Goal: Information Seeking & Learning: Learn about a topic

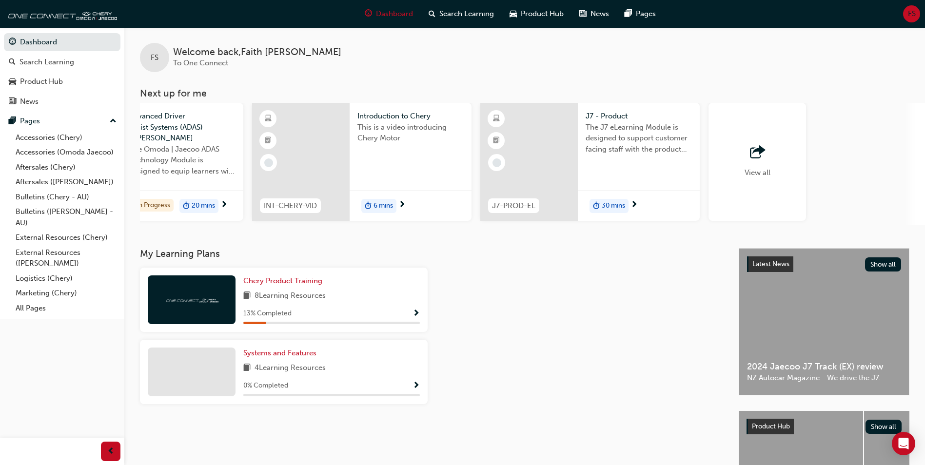
scroll to position [0, 580]
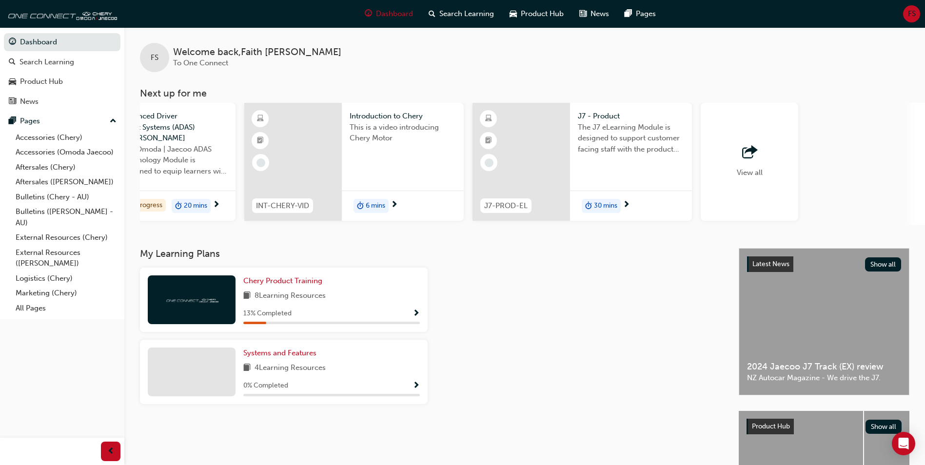
click at [750, 156] on span "outbound-icon" at bounding box center [749, 153] width 15 height 14
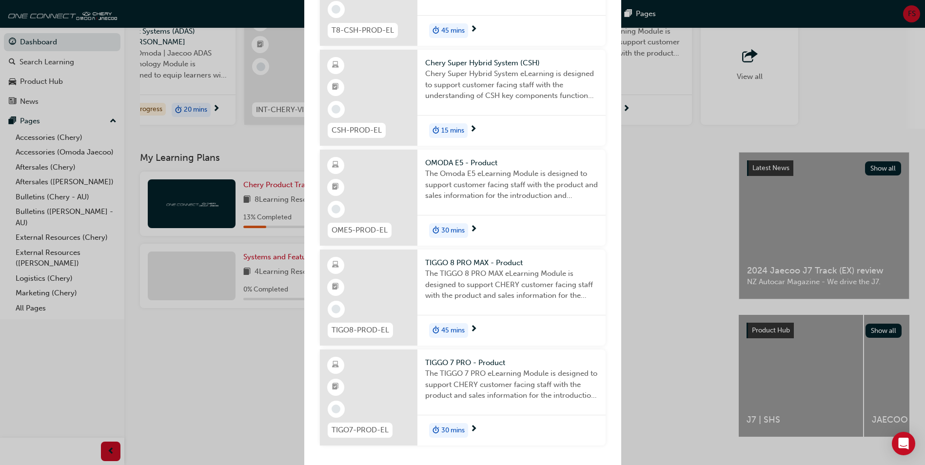
scroll to position [97, 0]
click at [464, 434] on span "30 mins" at bounding box center [452, 430] width 23 height 11
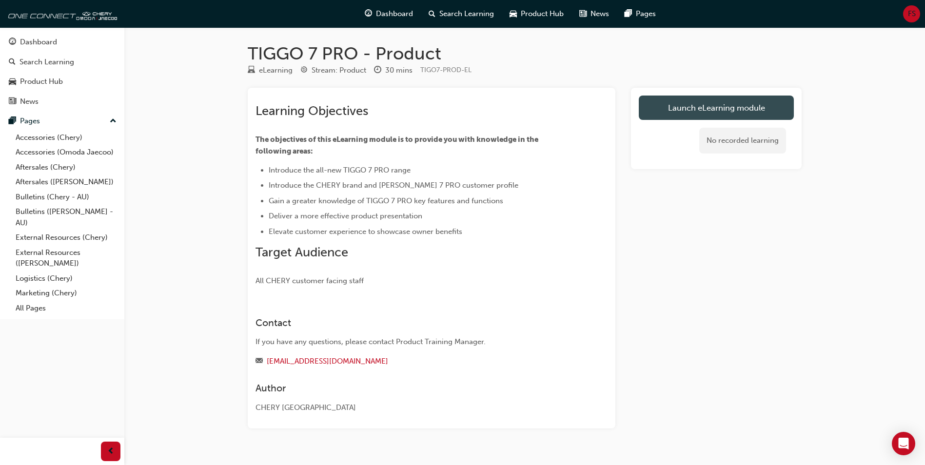
click at [661, 101] on link "Launch eLearning module" at bounding box center [716, 108] width 155 height 24
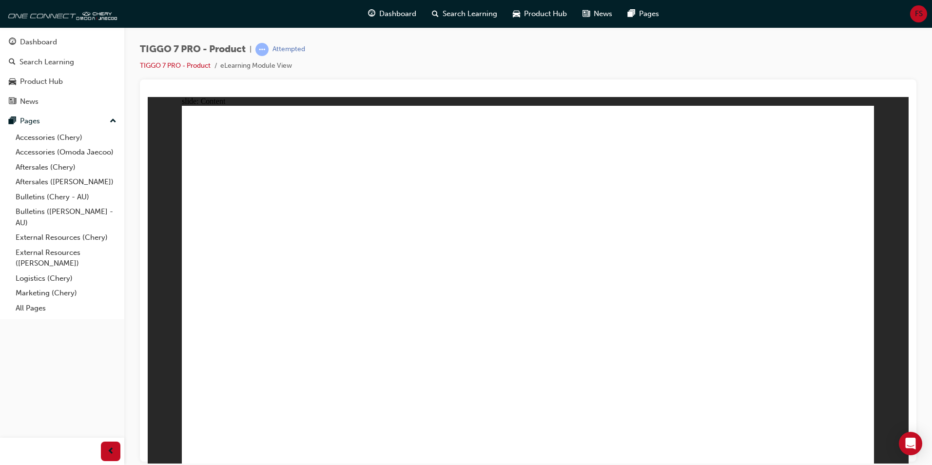
drag, startPoint x: 386, startPoint y: 192, endPoint x: 391, endPoint y: 181, distance: 12.0
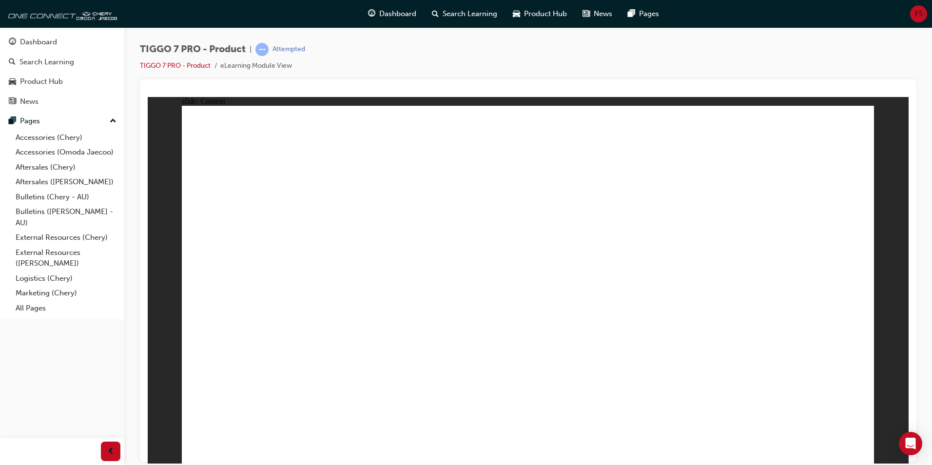
drag, startPoint x: 857, startPoint y: 117, endPoint x: 854, endPoint y: 129, distance: 11.9
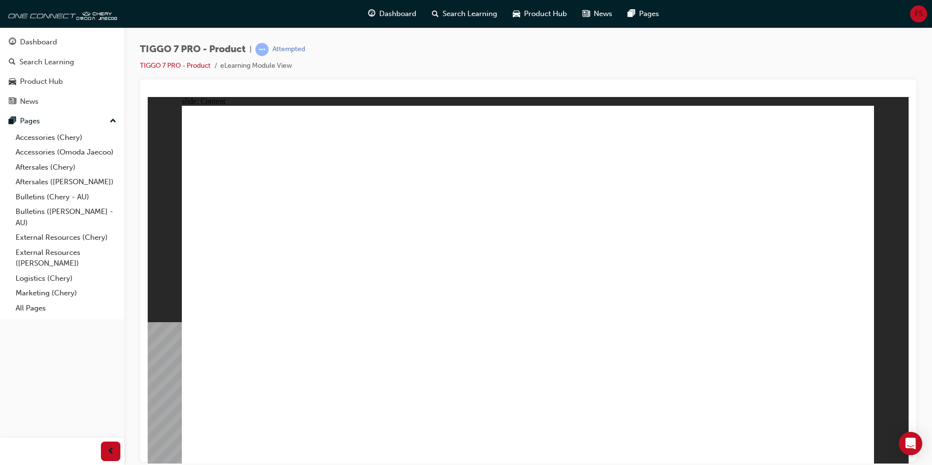
drag, startPoint x: 357, startPoint y: 189, endPoint x: 372, endPoint y: 168, distance: 25.6
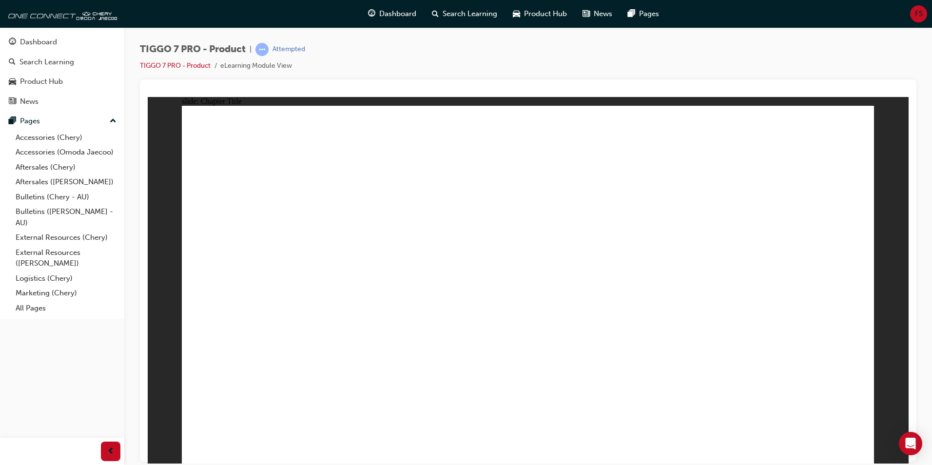
drag, startPoint x: 656, startPoint y: 142, endPoint x: 279, endPoint y: 307, distance: 411.9
drag, startPoint x: 578, startPoint y: 215, endPoint x: 656, endPoint y: 302, distance: 116.0
drag, startPoint x: 780, startPoint y: 145, endPoint x: 395, endPoint y: 301, distance: 415.3
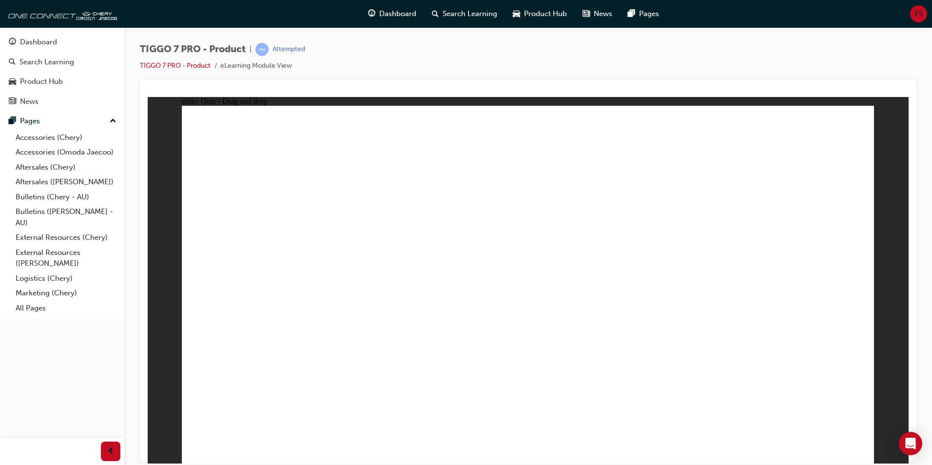
drag, startPoint x: 711, startPoint y: 208, endPoint x: 536, endPoint y: 292, distance: 194.0
drag, startPoint x: 496, startPoint y: 155, endPoint x: 772, endPoint y: 317, distance: 319.7
drag, startPoint x: 772, startPoint y: 203, endPoint x: 569, endPoint y: 329, distance: 238.6
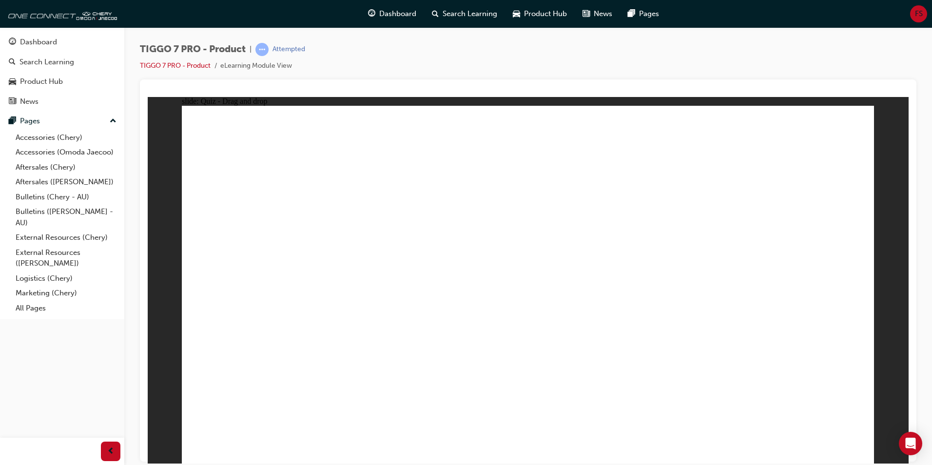
drag, startPoint x: 646, startPoint y: 186, endPoint x: 518, endPoint y: 302, distance: 173.6
drag, startPoint x: 534, startPoint y: 192, endPoint x: 303, endPoint y: 327, distance: 267.6
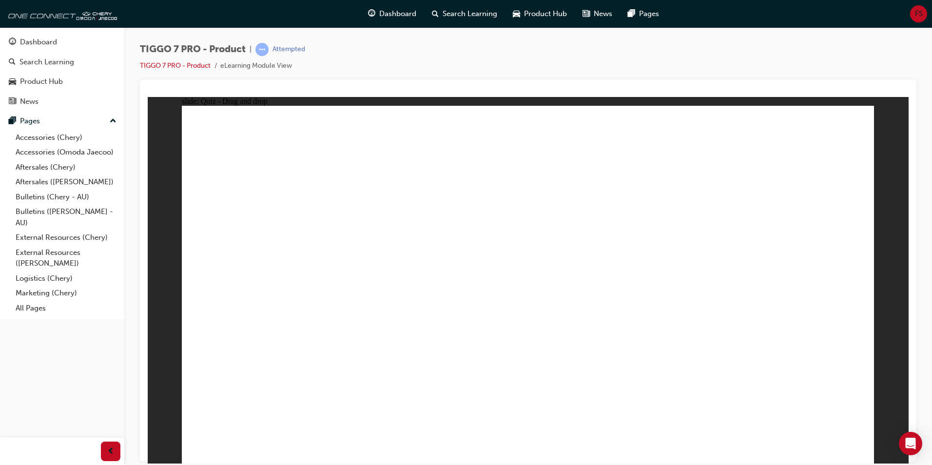
drag, startPoint x: 523, startPoint y: 176, endPoint x: 588, endPoint y: 348, distance: 183.9
drag, startPoint x: 678, startPoint y: 147, endPoint x: 617, endPoint y: 331, distance: 193.9
drag, startPoint x: 523, startPoint y: 144, endPoint x: 431, endPoint y: 330, distance: 206.7
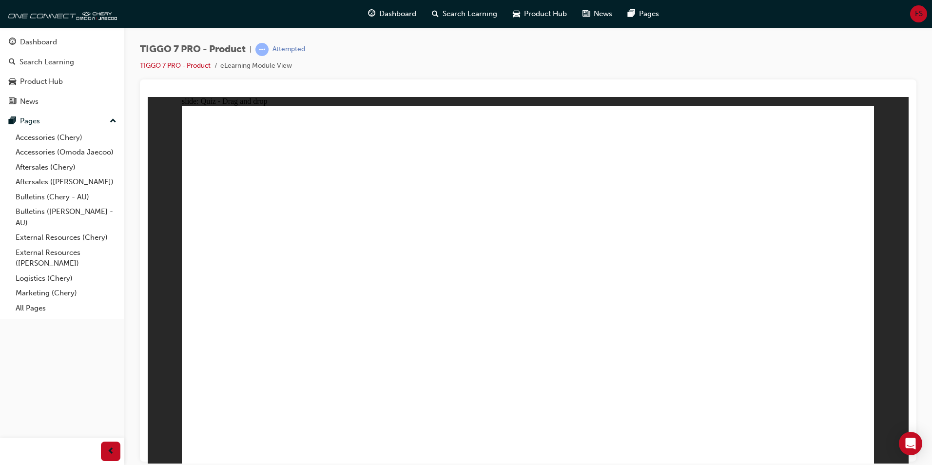
drag, startPoint x: 574, startPoint y: 144, endPoint x: 394, endPoint y: 352, distance: 274.4
drag, startPoint x: 807, startPoint y: 139, endPoint x: 642, endPoint y: 320, distance: 243.9
drag, startPoint x: 745, startPoint y: 147, endPoint x: 426, endPoint y: 337, distance: 372.0
drag, startPoint x: 788, startPoint y: 181, endPoint x: 566, endPoint y: 394, distance: 308.2
drag, startPoint x: 720, startPoint y: 172, endPoint x: 441, endPoint y: 337, distance: 324.8
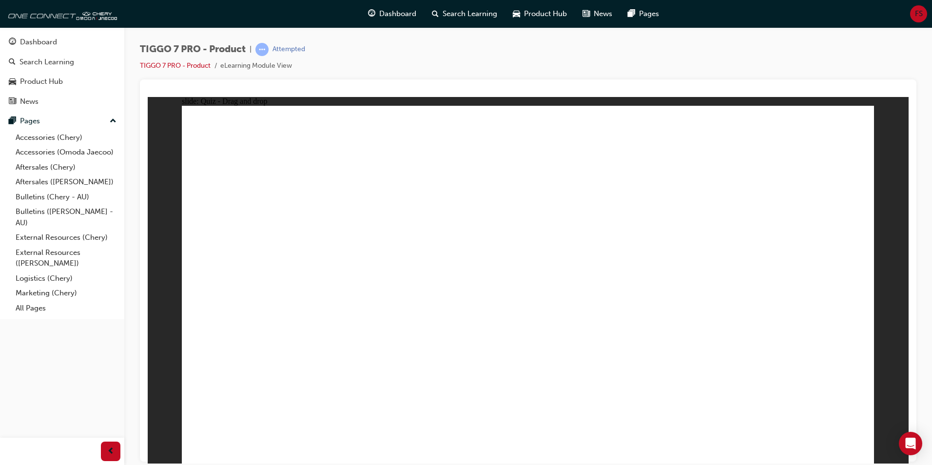
drag, startPoint x: 594, startPoint y: 176, endPoint x: 422, endPoint y: 366, distance: 255.7
drag, startPoint x: 600, startPoint y: 209, endPoint x: 428, endPoint y: 349, distance: 221.0
drag, startPoint x: 653, startPoint y: 201, endPoint x: 544, endPoint y: 330, distance: 168.8
drag, startPoint x: 724, startPoint y: 202, endPoint x: 600, endPoint y: 318, distance: 169.7
drag, startPoint x: 672, startPoint y: 164, endPoint x: 657, endPoint y: 224, distance: 62.3
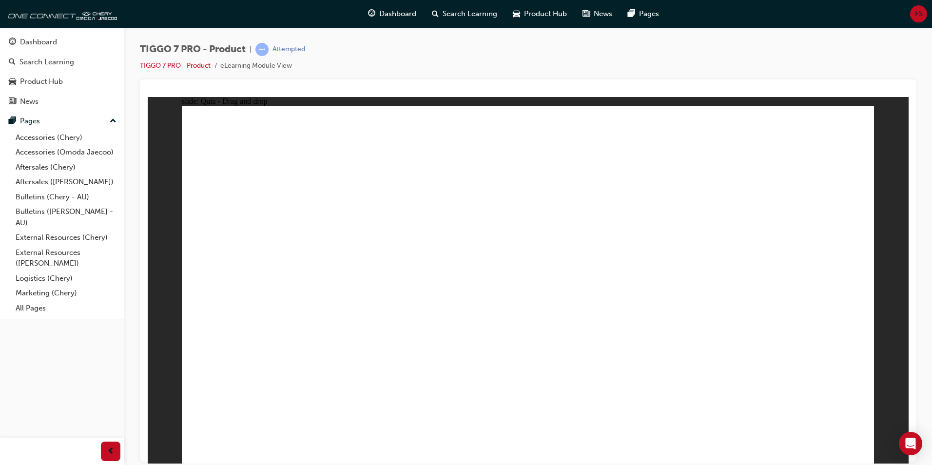
drag, startPoint x: 662, startPoint y: 179, endPoint x: 631, endPoint y: 341, distance: 165.3
drag, startPoint x: 535, startPoint y: 172, endPoint x: 393, endPoint y: 285, distance: 181.4
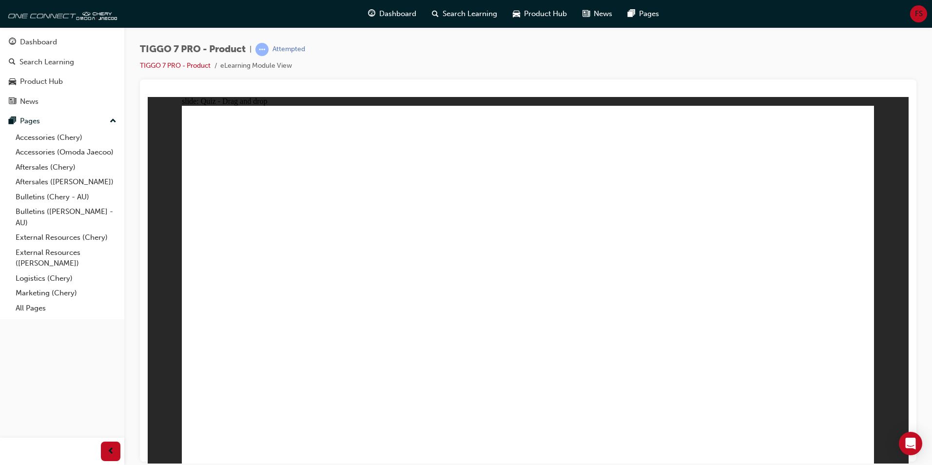
drag, startPoint x: 649, startPoint y: 163, endPoint x: 357, endPoint y: 294, distance: 320.3
drag, startPoint x: 818, startPoint y: 165, endPoint x: 681, endPoint y: 280, distance: 178.2
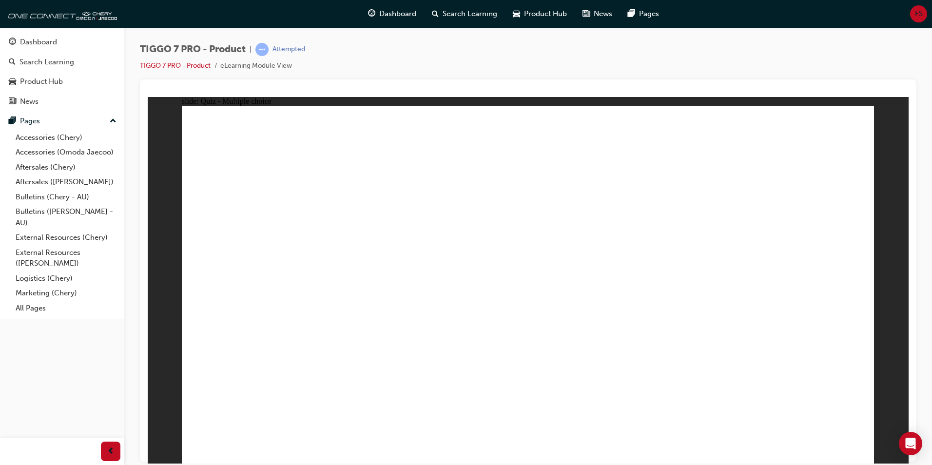
radio input "true"
drag, startPoint x: 553, startPoint y: 144, endPoint x: 637, endPoint y: 349, distance: 220.8
drag, startPoint x: 696, startPoint y: 148, endPoint x: 693, endPoint y: 365, distance: 216.9
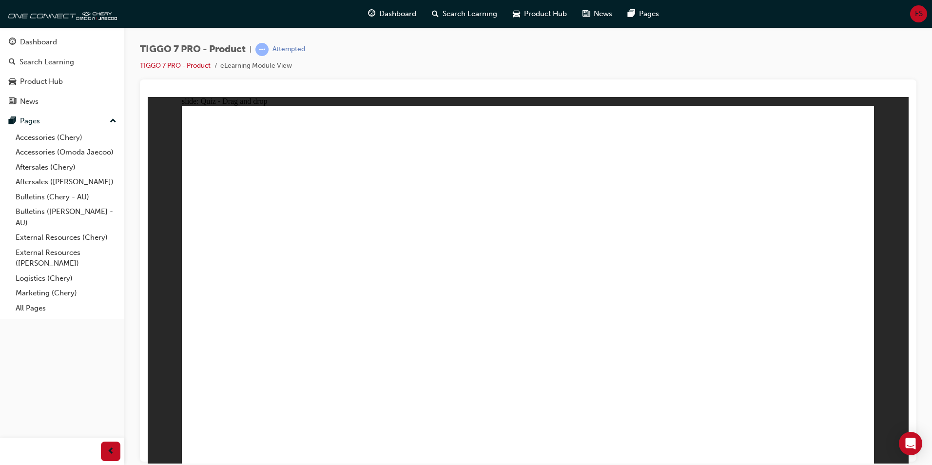
drag, startPoint x: 548, startPoint y: 168, endPoint x: 583, endPoint y: 355, distance: 190.0
drag, startPoint x: 776, startPoint y: 148, endPoint x: 601, endPoint y: 337, distance: 257.0
drag, startPoint x: 640, startPoint y: 162, endPoint x: 605, endPoint y: 346, distance: 187.6
drag, startPoint x: 660, startPoint y: 195, endPoint x: 682, endPoint y: 357, distance: 163.4
drag, startPoint x: 760, startPoint y: 172, endPoint x: 658, endPoint y: 371, distance: 224.3
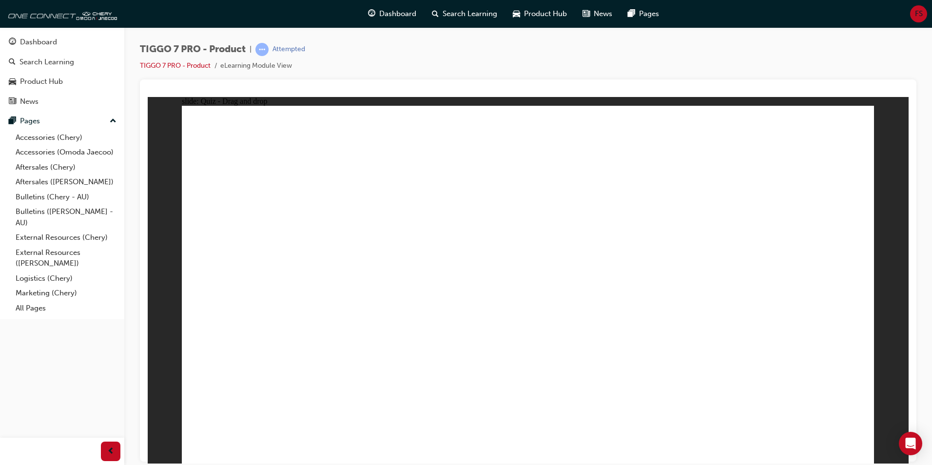
radio input "true"
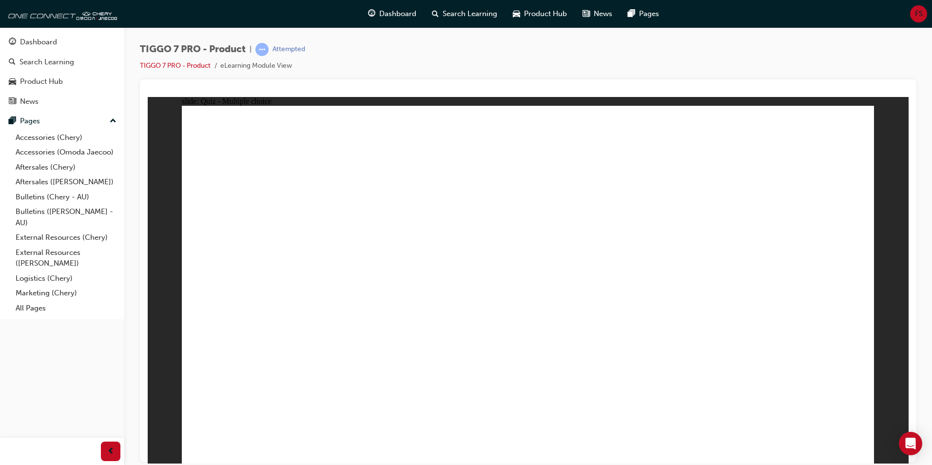
drag, startPoint x: 699, startPoint y: 218, endPoint x: 768, endPoint y: 304, distance: 109.9
drag, startPoint x: 519, startPoint y: 145, endPoint x: 688, endPoint y: 300, distance: 229.4
drag, startPoint x: 803, startPoint y: 162, endPoint x: 325, endPoint y: 314, distance: 501.5
drag, startPoint x: 560, startPoint y: 218, endPoint x: 512, endPoint y: 294, distance: 90.1
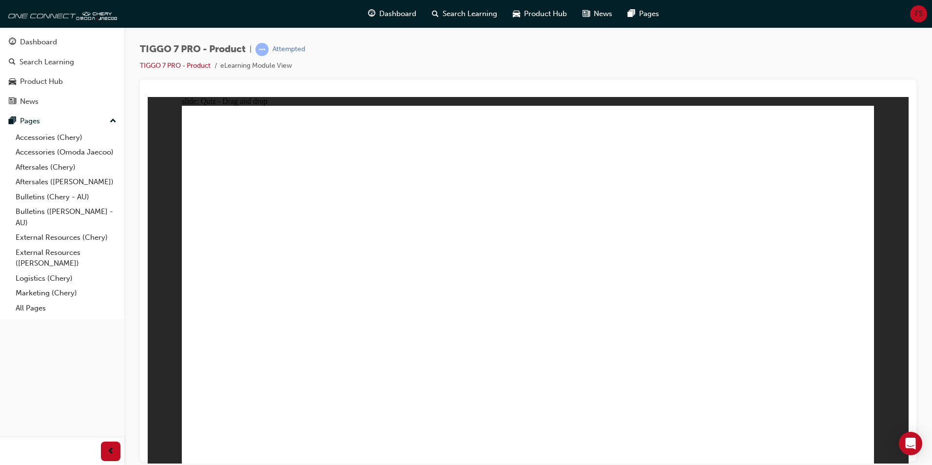
drag, startPoint x: 625, startPoint y: 169, endPoint x: 398, endPoint y: 310, distance: 267.5
radio input "true"
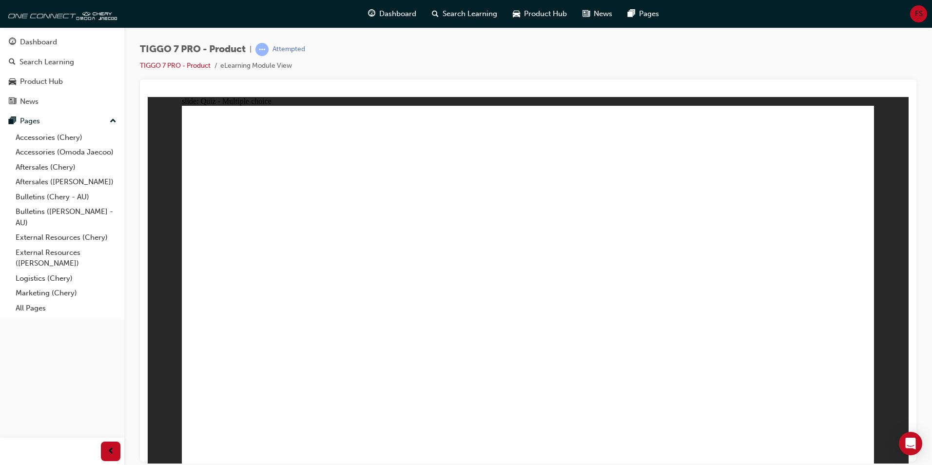
radio input "true"
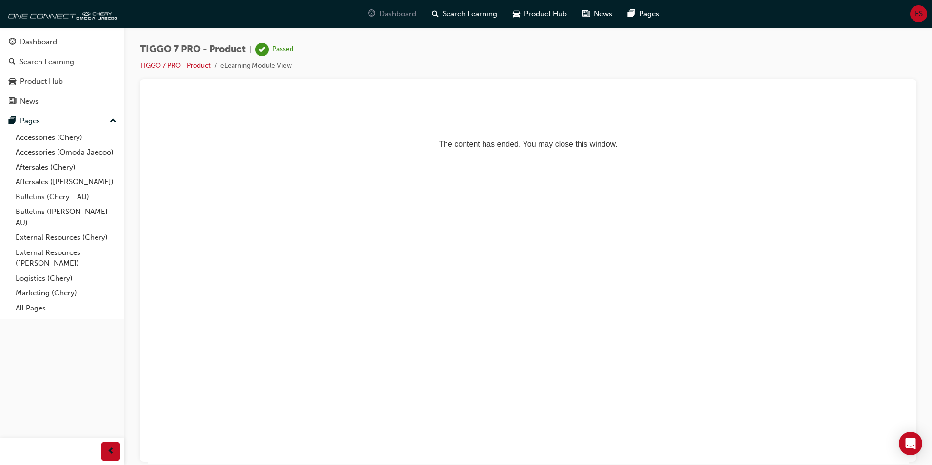
click at [417, 19] on div "Dashboard" at bounding box center [392, 14] width 64 height 20
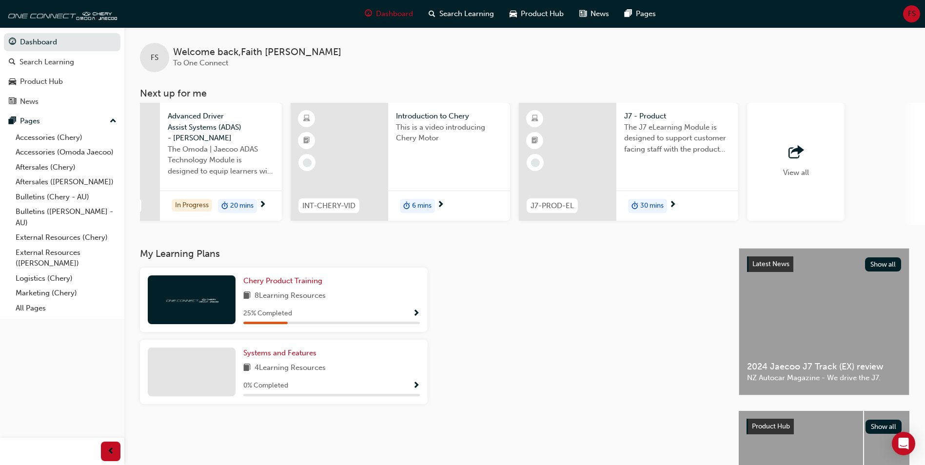
scroll to position [0, 582]
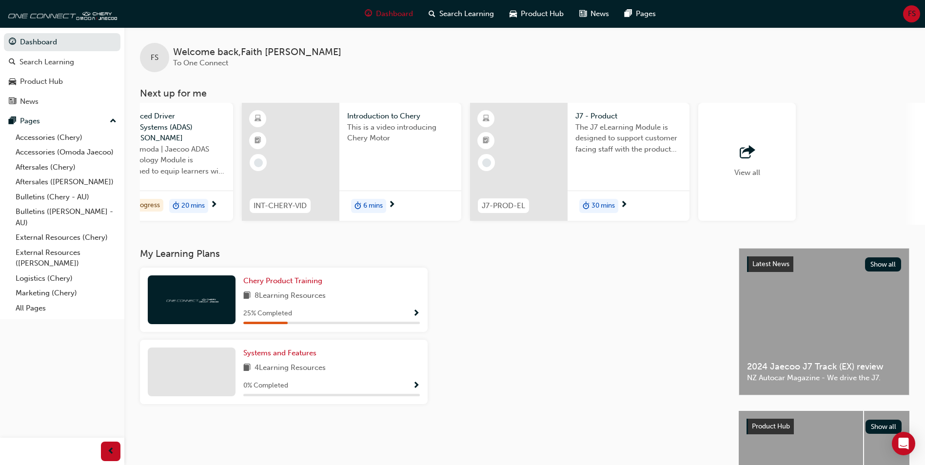
click at [746, 153] on span "outbound-icon" at bounding box center [746, 153] width 15 height 14
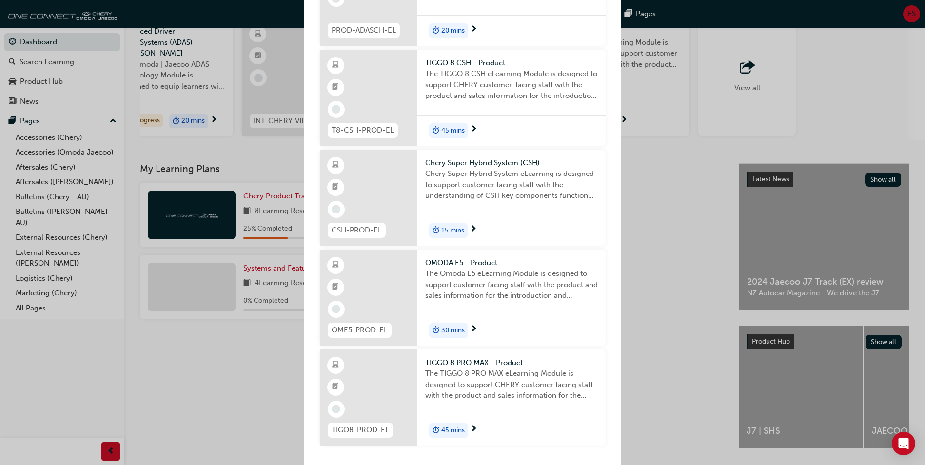
scroll to position [97, 0]
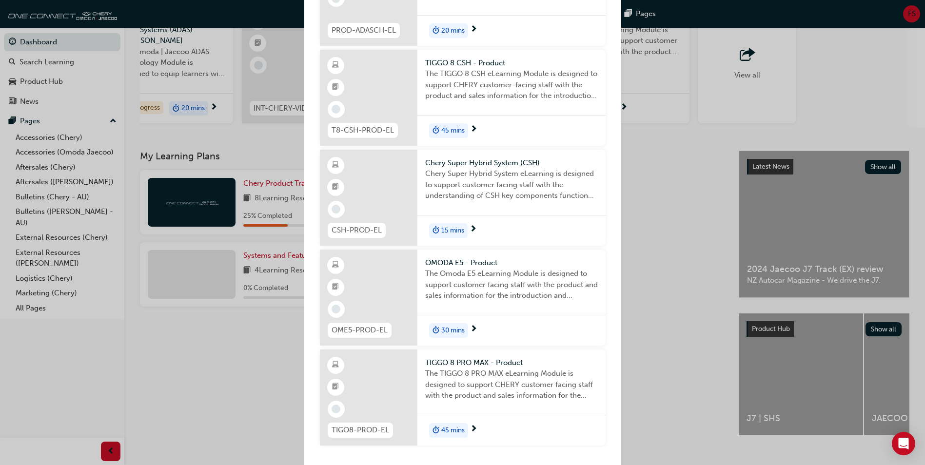
click at [445, 427] on span "45 mins" at bounding box center [452, 430] width 23 height 11
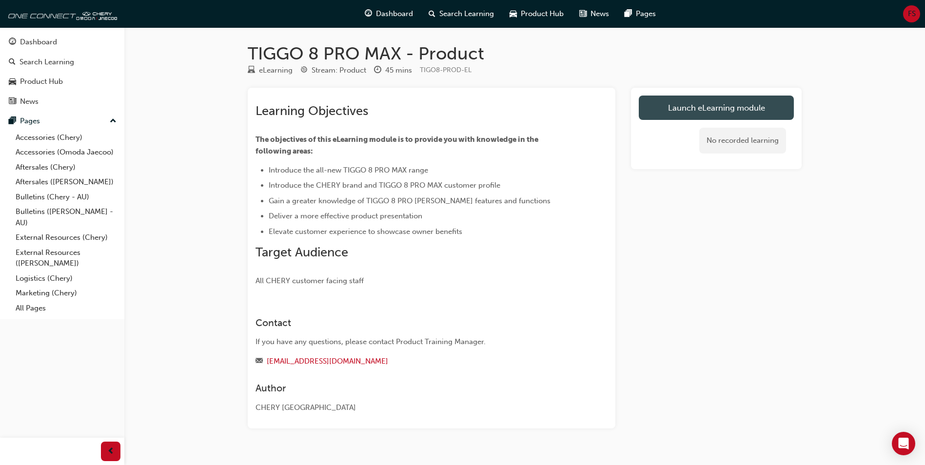
click at [663, 110] on link "Launch eLearning module" at bounding box center [716, 108] width 155 height 24
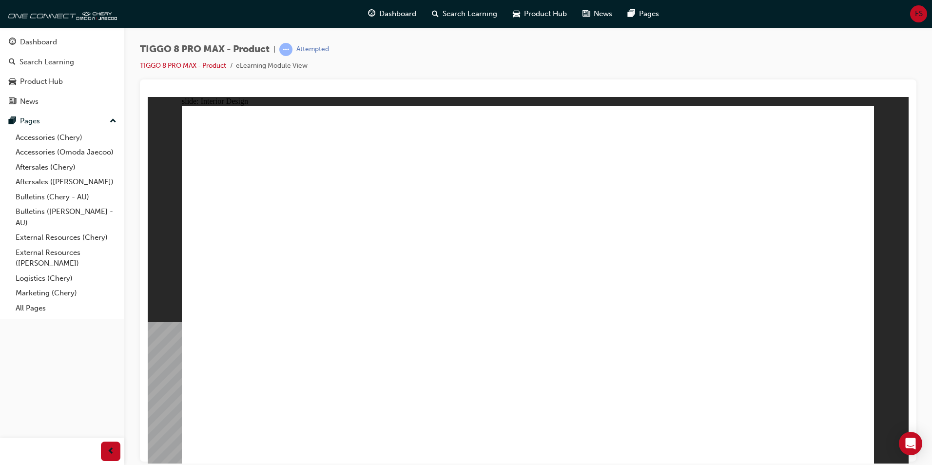
drag, startPoint x: 233, startPoint y: 311, endPoint x: 226, endPoint y: 313, distance: 7.5
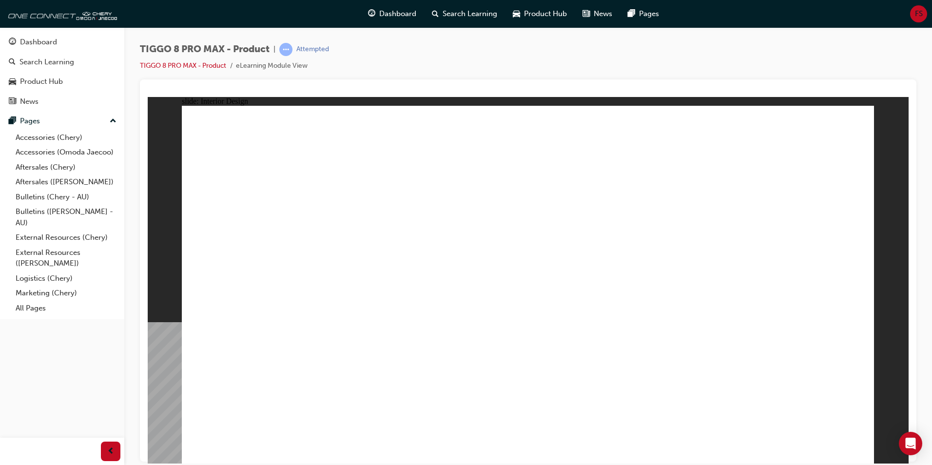
drag, startPoint x: 423, startPoint y: 200, endPoint x: 773, endPoint y: 154, distance: 353.0
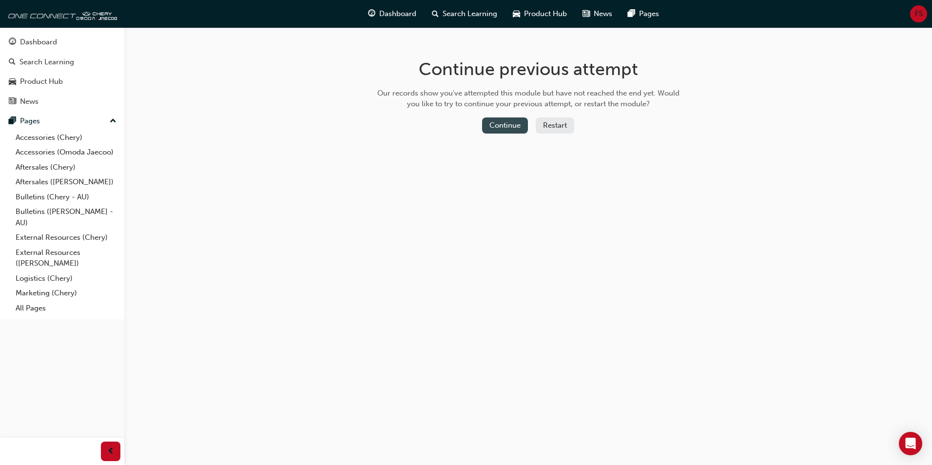
click at [495, 129] on button "Continue" at bounding box center [505, 125] width 46 height 16
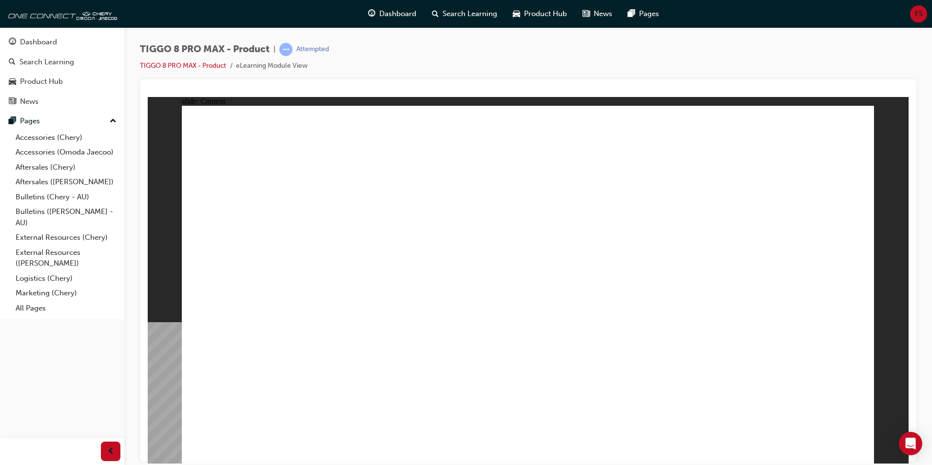
drag, startPoint x: 861, startPoint y: 451, endPoint x: 855, endPoint y: 451, distance: 5.9
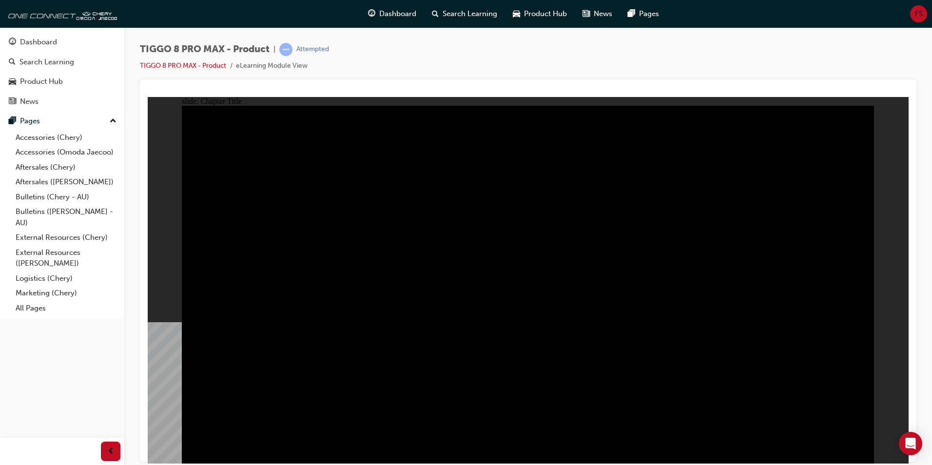
radio input "true"
drag, startPoint x: 470, startPoint y: 349, endPoint x: 445, endPoint y: 330, distance: 30.7
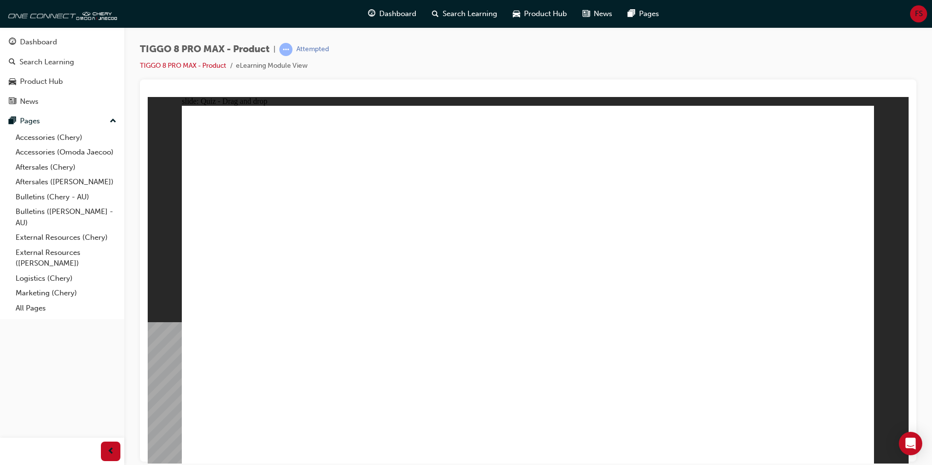
drag, startPoint x: 797, startPoint y: 149, endPoint x: 289, endPoint y: 308, distance: 532.2
drag, startPoint x: 720, startPoint y: 222, endPoint x: 794, endPoint y: 285, distance: 96.8
drag, startPoint x: 586, startPoint y: 222, endPoint x: 549, endPoint y: 284, distance: 71.7
drag, startPoint x: 608, startPoint y: 160, endPoint x: 356, endPoint y: 308, distance: 292.1
drag, startPoint x: 492, startPoint y: 158, endPoint x: 636, endPoint y: 318, distance: 215.7
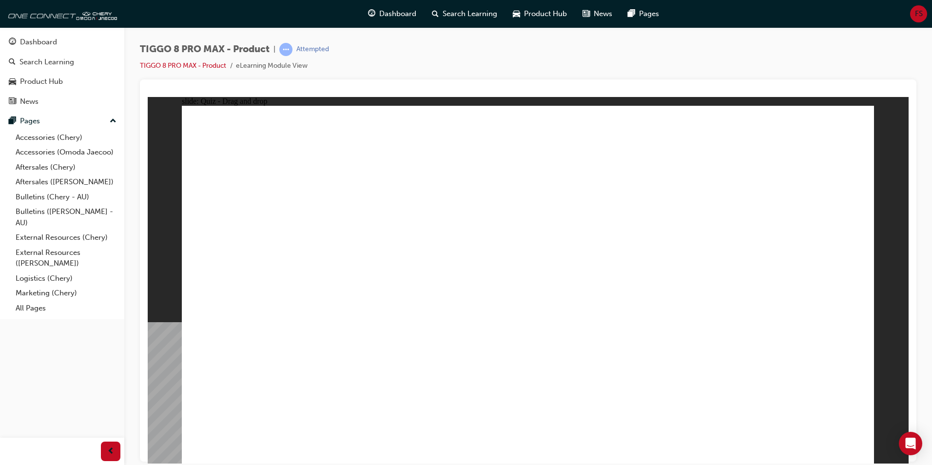
checkbox input "true"
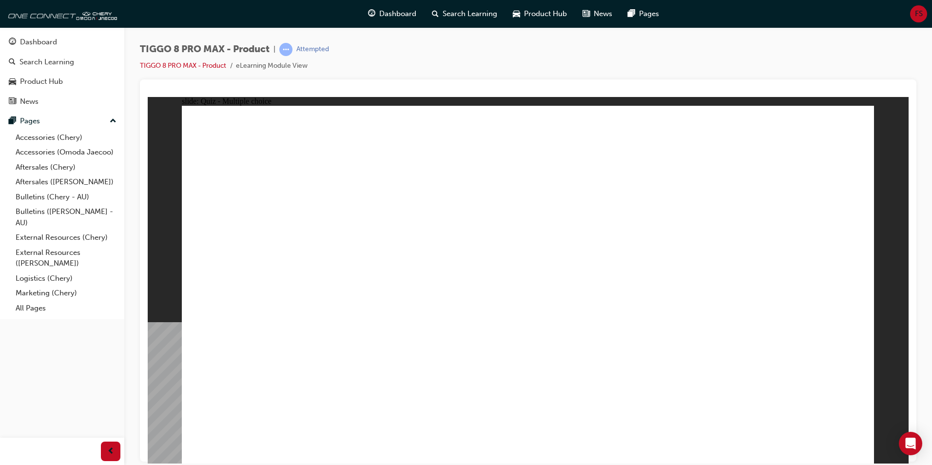
checkbox input "true"
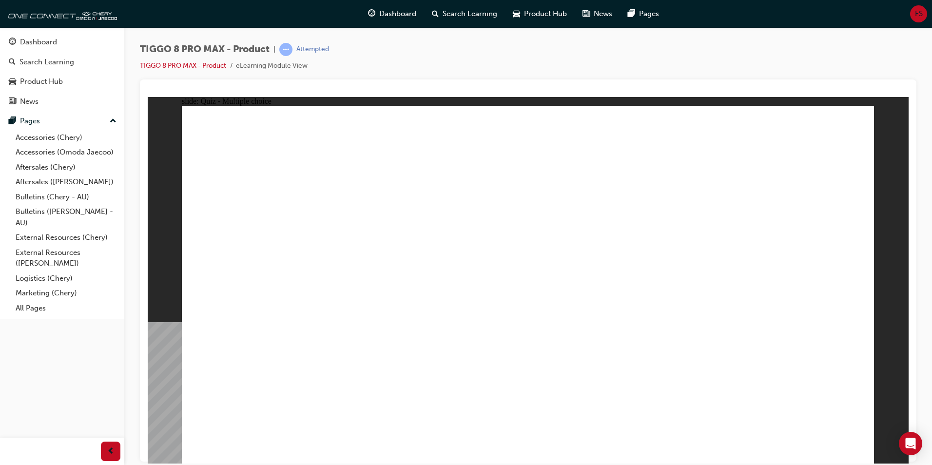
radio input "true"
drag, startPoint x: 769, startPoint y: 170, endPoint x: 621, endPoint y: 315, distance: 206.5
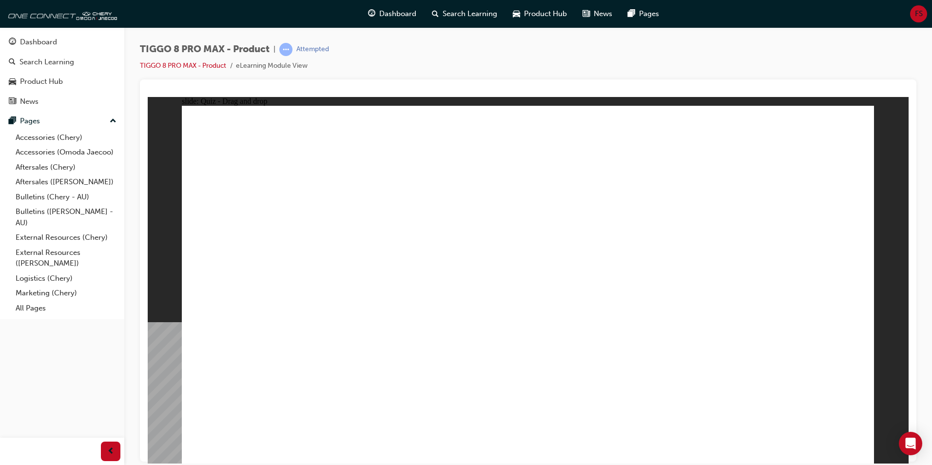
drag, startPoint x: 666, startPoint y: 204, endPoint x: 597, endPoint y: 332, distance: 145.3
drag, startPoint x: 539, startPoint y: 147, endPoint x: 592, endPoint y: 351, distance: 211.0
drag, startPoint x: 540, startPoint y: 176, endPoint x: 398, endPoint y: 323, distance: 203.4
drag, startPoint x: 536, startPoint y: 180, endPoint x: 330, endPoint y: 322, distance: 249.9
drag, startPoint x: 516, startPoint y: 177, endPoint x: 297, endPoint y: 336, distance: 270.2
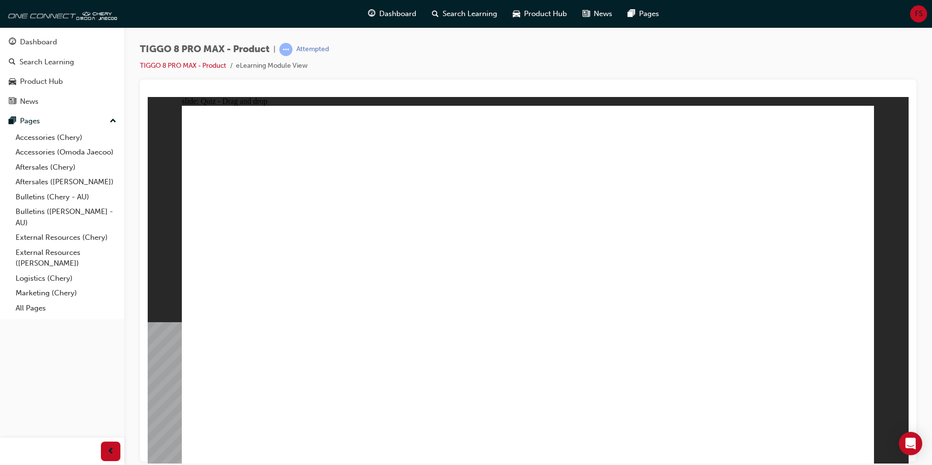
drag, startPoint x: 551, startPoint y: 332, endPoint x: 333, endPoint y: 335, distance: 217.9
drag, startPoint x: 543, startPoint y: 146, endPoint x: 597, endPoint y: 351, distance: 212.7
drag, startPoint x: 683, startPoint y: 150, endPoint x: 684, endPoint y: 340, distance: 189.6
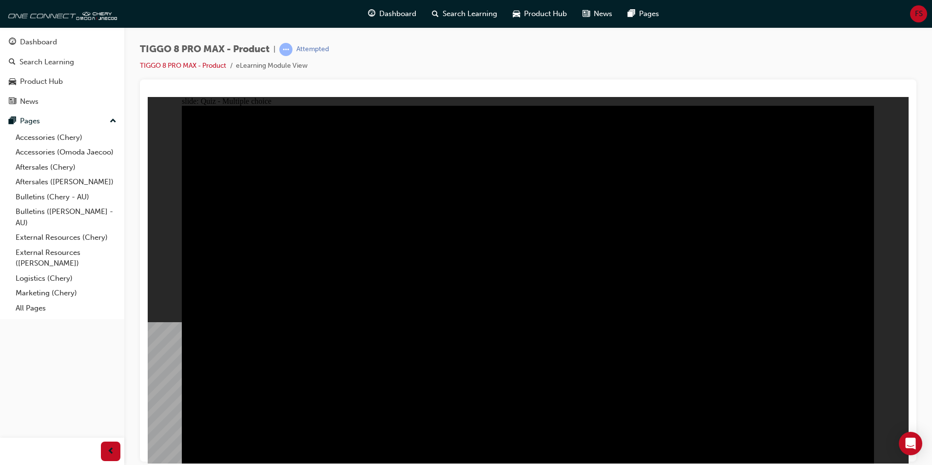
radio input "true"
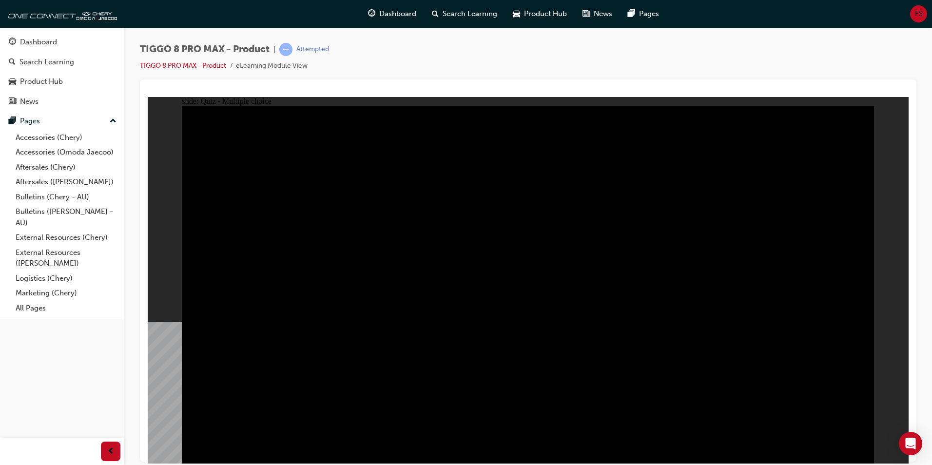
radio input "true"
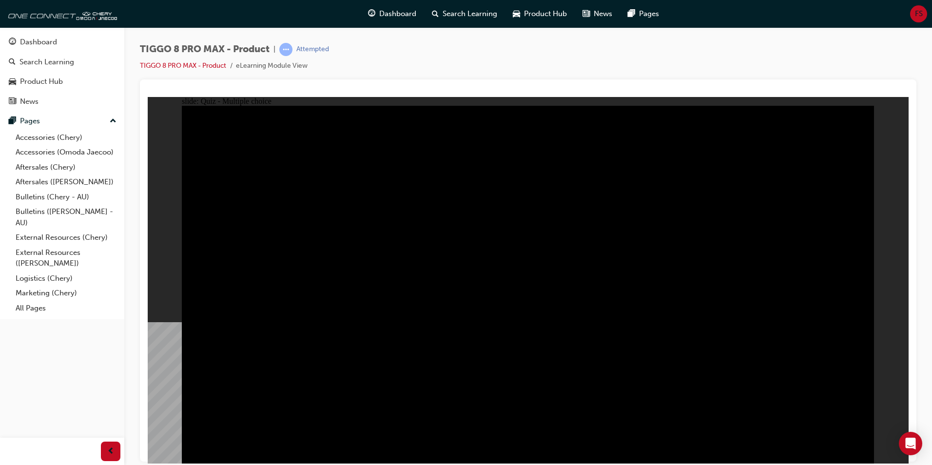
checkbox input "true"
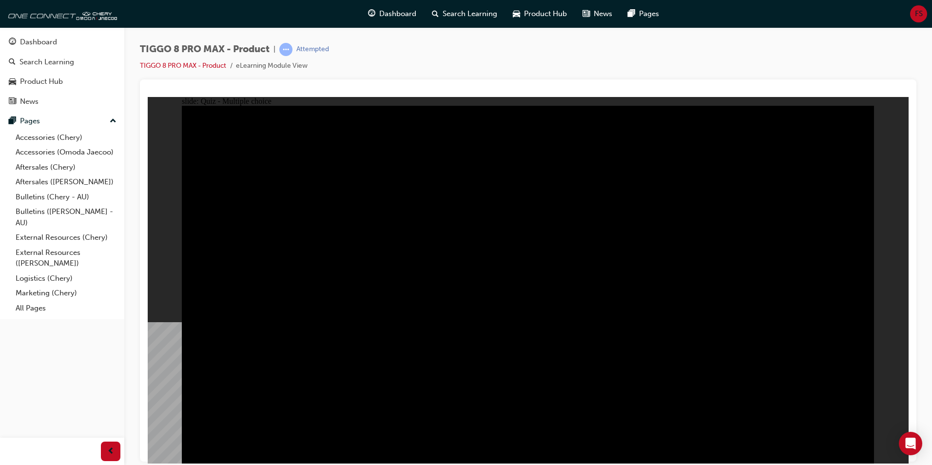
checkbox input "true"
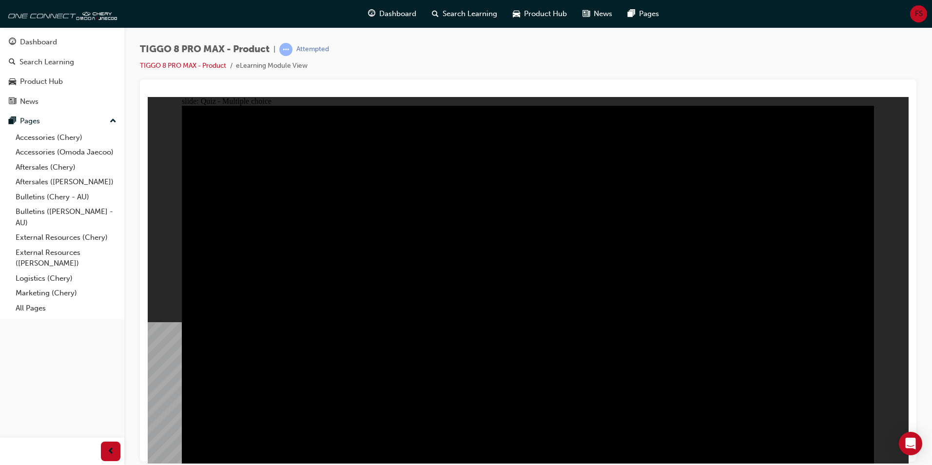
checkbox input "true"
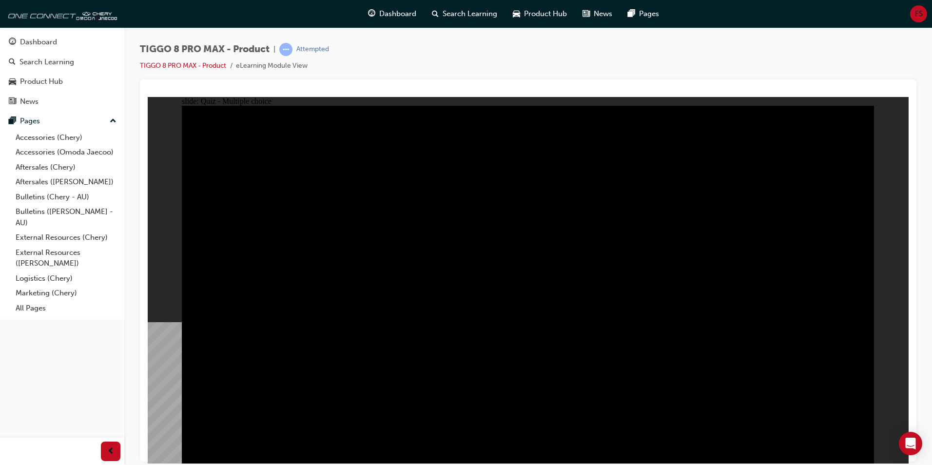
checkbox input "true"
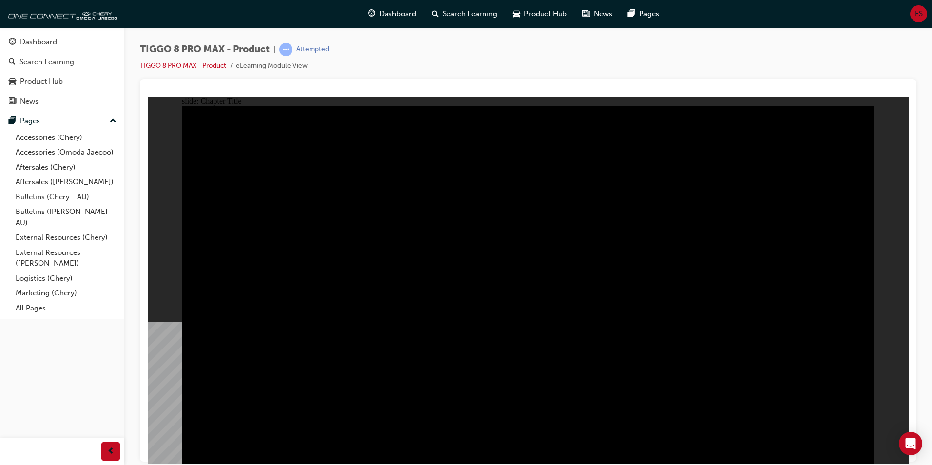
radio input "true"
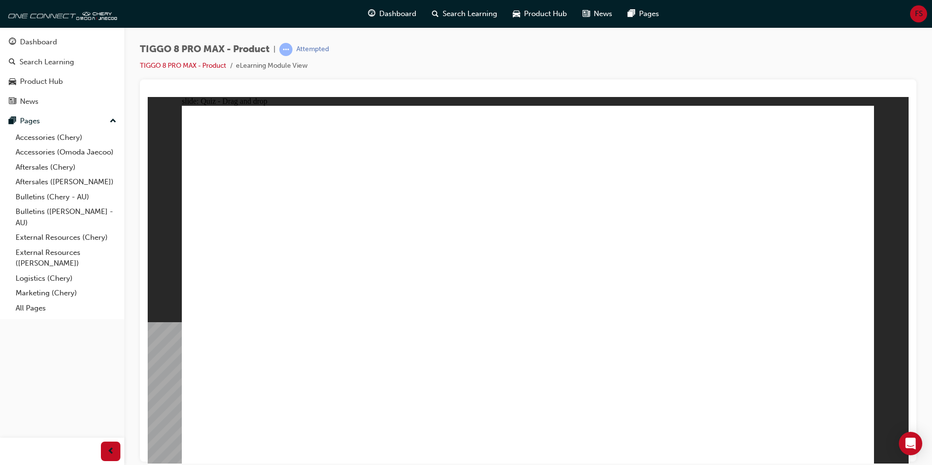
drag, startPoint x: 713, startPoint y: 211, endPoint x: 804, endPoint y: 302, distance: 128.6
drag, startPoint x: 781, startPoint y: 151, endPoint x: 252, endPoint y: 309, distance: 551.9
drag, startPoint x: 476, startPoint y: 154, endPoint x: 628, endPoint y: 311, distance: 218.9
drag, startPoint x: 652, startPoint y: 155, endPoint x: 416, endPoint y: 297, distance: 274.9
drag, startPoint x: 563, startPoint y: 204, endPoint x: 516, endPoint y: 300, distance: 107.0
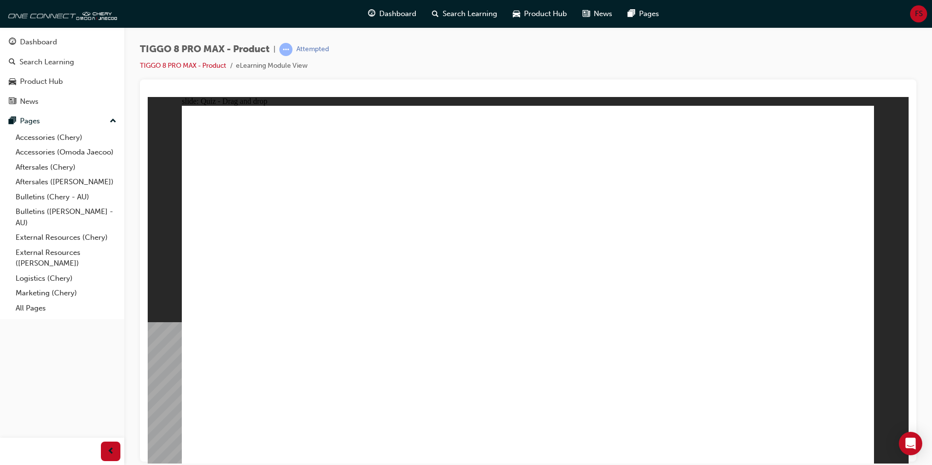
checkbox input "true"
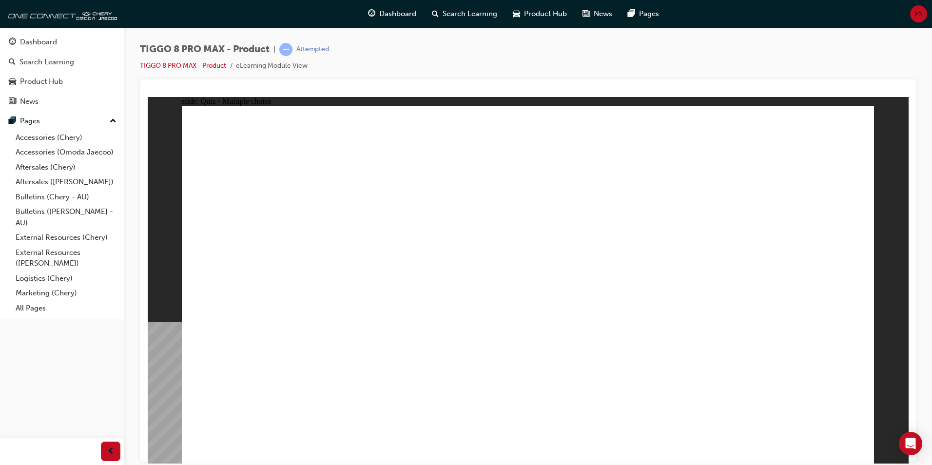
radio input "true"
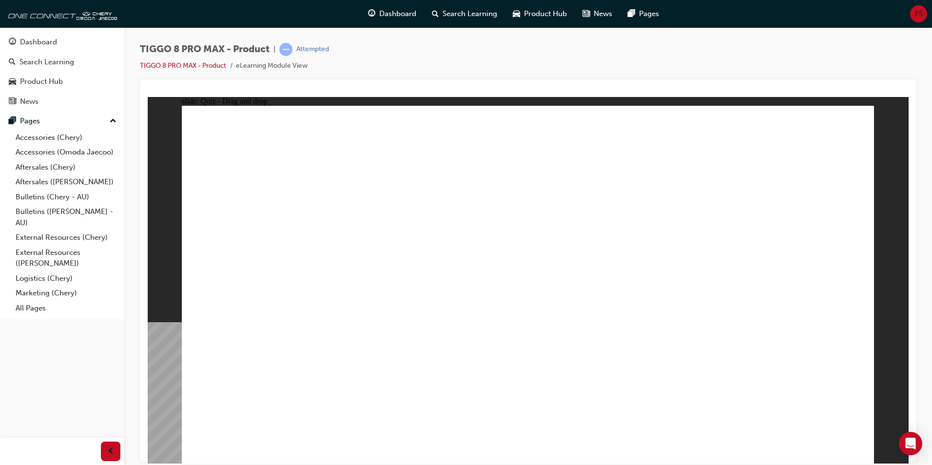
drag, startPoint x: 525, startPoint y: 138, endPoint x: 606, endPoint y: 324, distance: 202.6
drag, startPoint x: 667, startPoint y: 175, endPoint x: 651, endPoint y: 314, distance: 139.8
drag, startPoint x: 656, startPoint y: 203, endPoint x: 605, endPoint y: 332, distance: 138.9
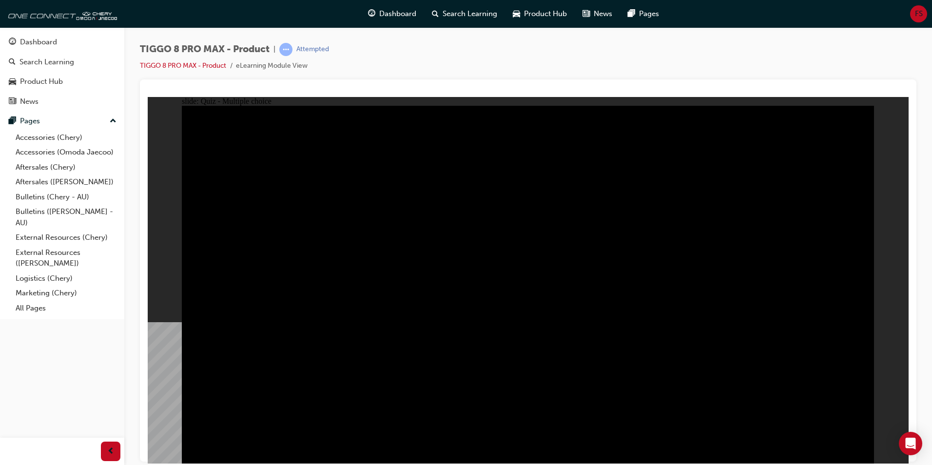
radio input "true"
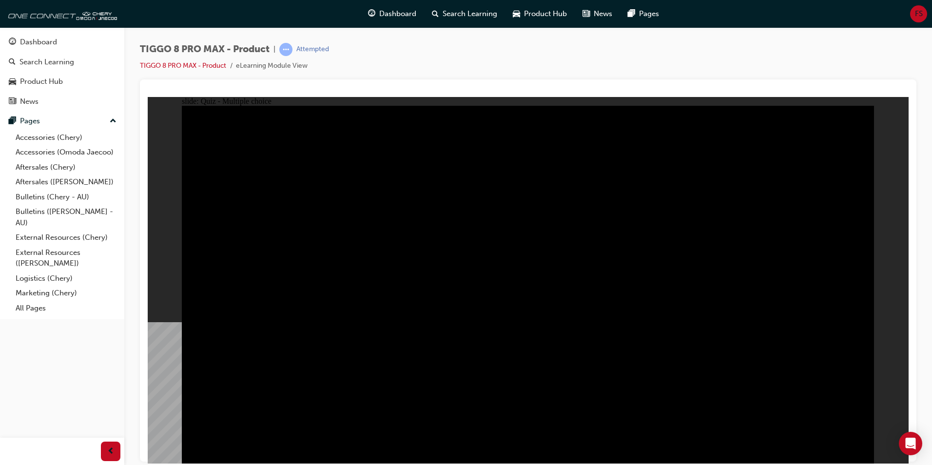
drag, startPoint x: 657, startPoint y: 335, endPoint x: 651, endPoint y: 339, distance: 6.6
radio input "true"
drag, startPoint x: 467, startPoint y: 344, endPoint x: 454, endPoint y: 341, distance: 13.5
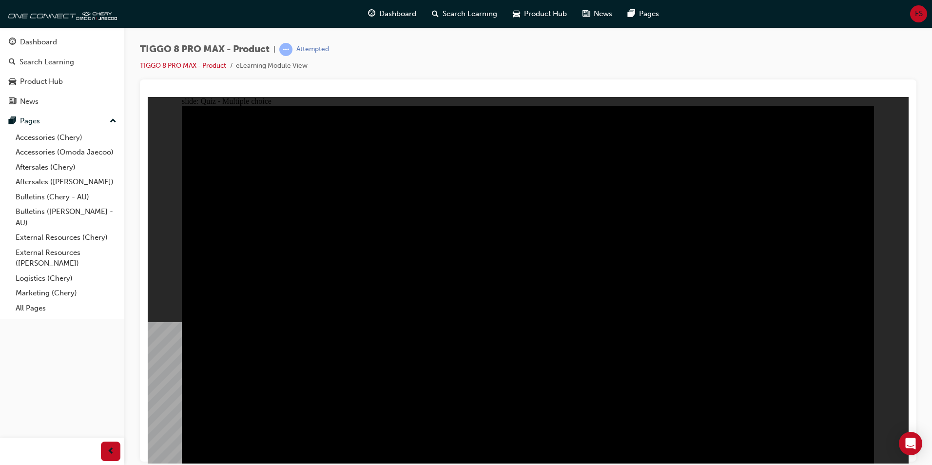
radio input "true"
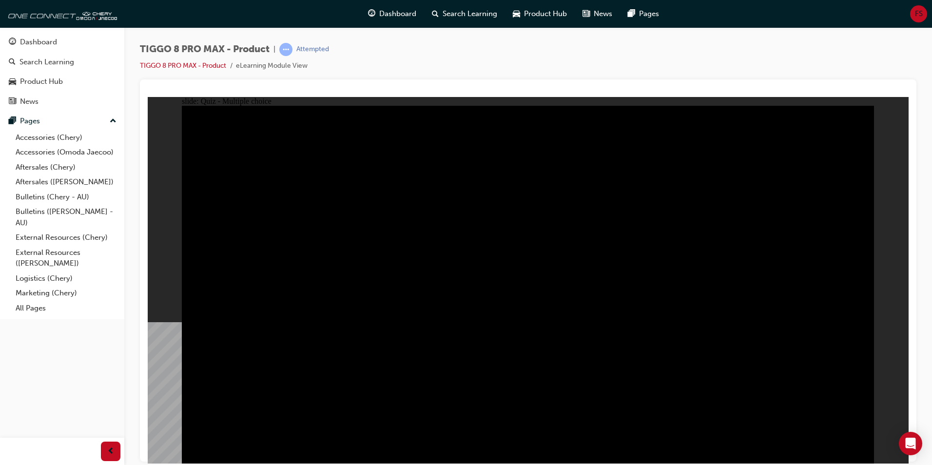
checkbox input "true"
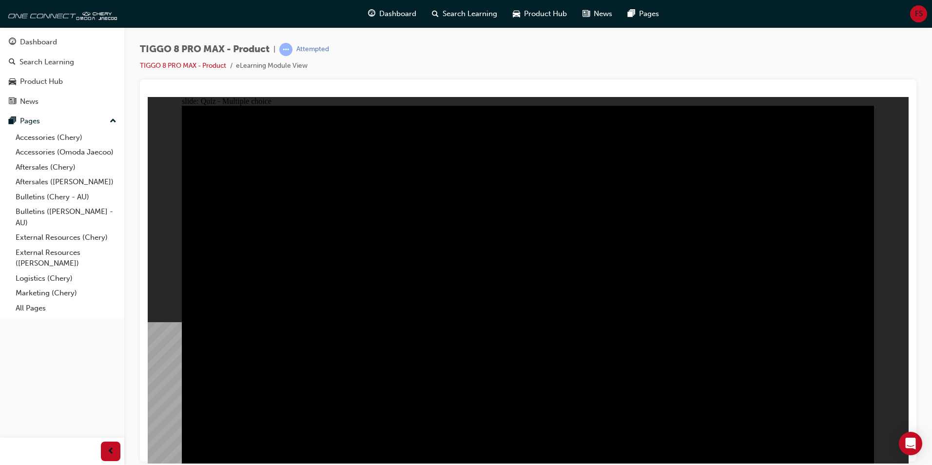
checkbox input "true"
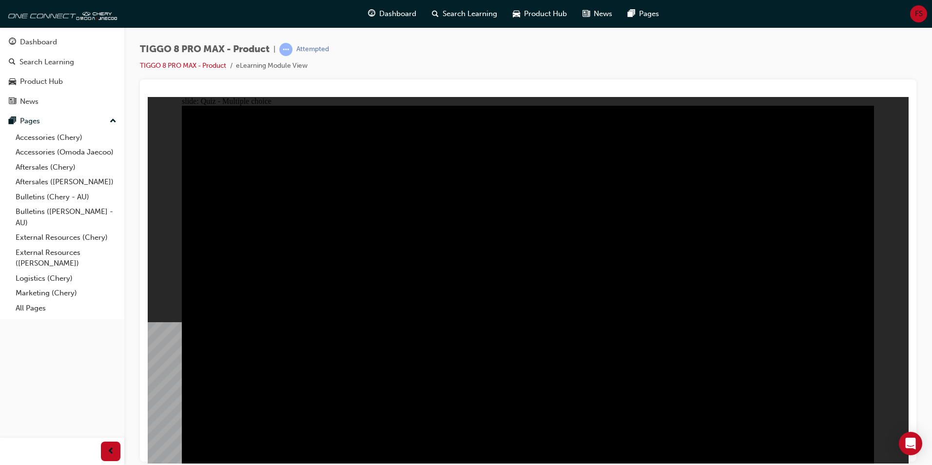
checkbox input "true"
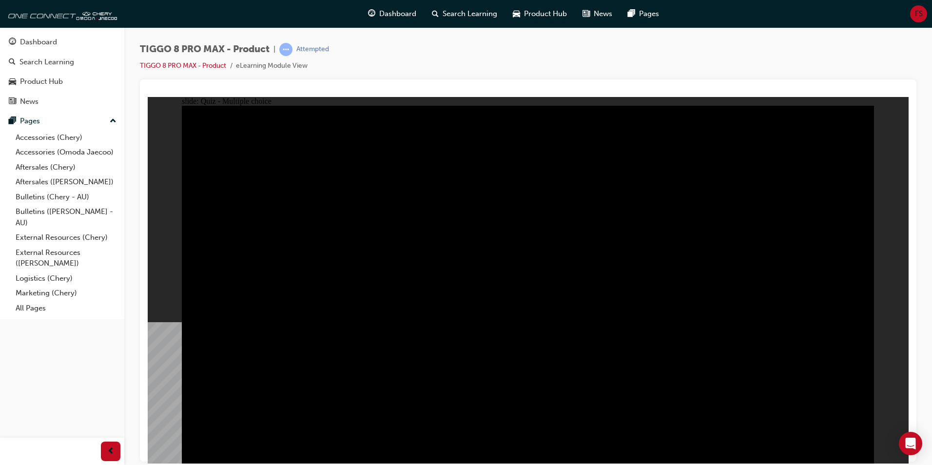
checkbox input "true"
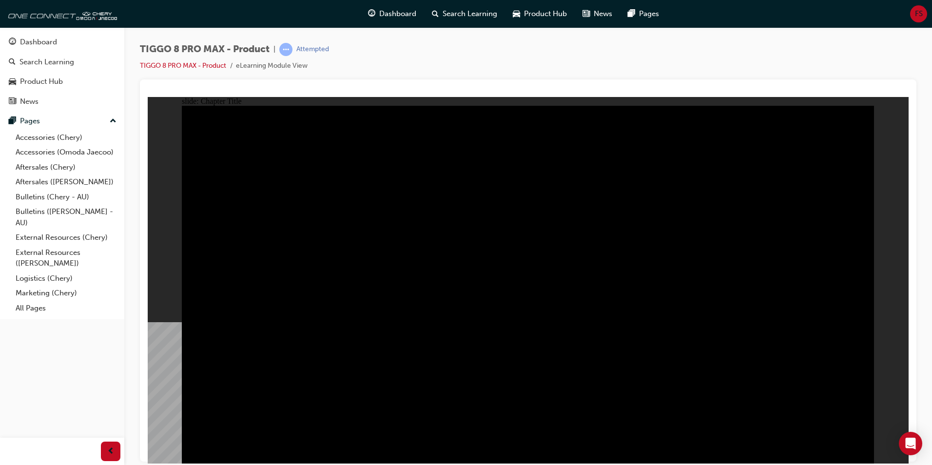
radio input "true"
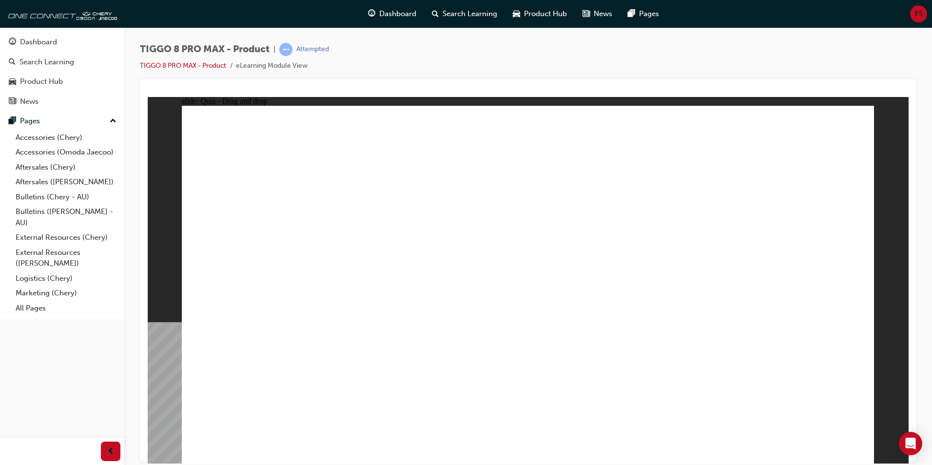
drag, startPoint x: 700, startPoint y: 219, endPoint x: 778, endPoint y: 293, distance: 107.2
drag, startPoint x: 731, startPoint y: 162, endPoint x: 258, endPoint y: 305, distance: 493.9
drag, startPoint x: 579, startPoint y: 237, endPoint x: 523, endPoint y: 300, distance: 84.2
drag, startPoint x: 506, startPoint y: 147, endPoint x: 651, endPoint y: 286, distance: 200.6
drag, startPoint x: 651, startPoint y: 136, endPoint x: 424, endPoint y: 292, distance: 276.2
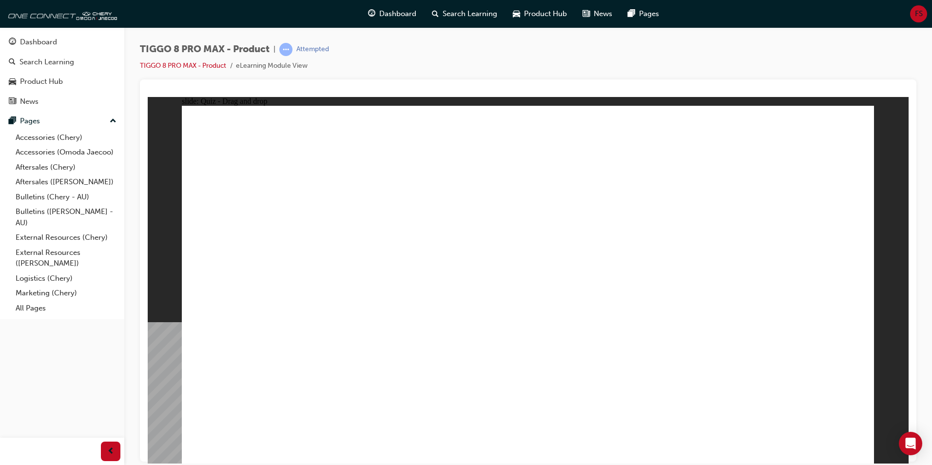
checkbox input "true"
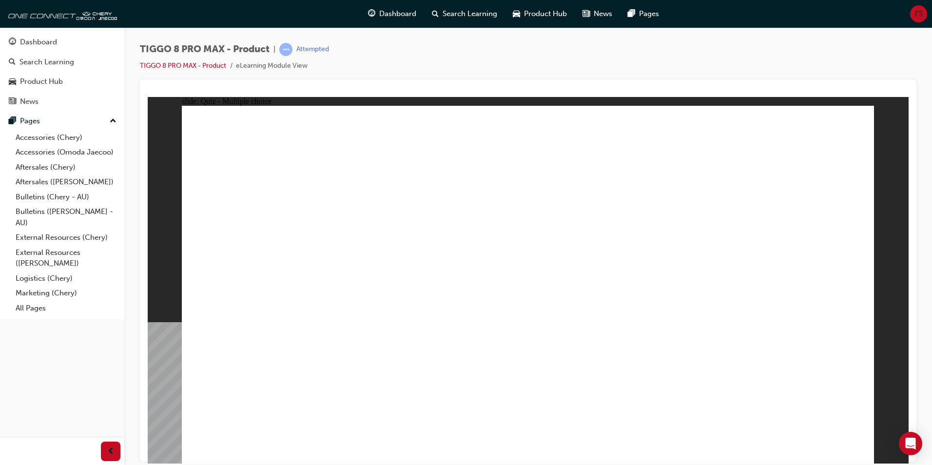
checkbox input "true"
radio input "true"
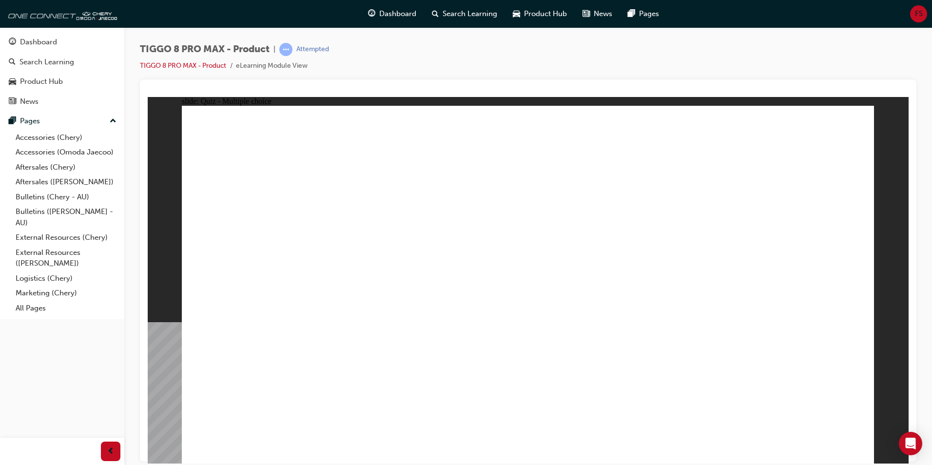
drag, startPoint x: 443, startPoint y: 329, endPoint x: 433, endPoint y: 337, distance: 13.5
drag, startPoint x: 526, startPoint y: 146, endPoint x: 578, endPoint y: 338, distance: 198.3
drag, startPoint x: 676, startPoint y: 200, endPoint x: 623, endPoint y: 321, distance: 132.0
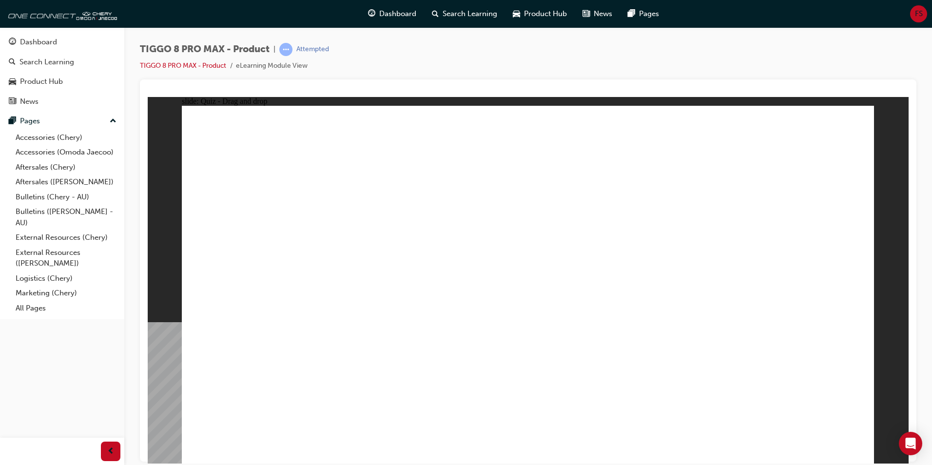
drag, startPoint x: 635, startPoint y: 147, endPoint x: 582, endPoint y: 348, distance: 207.1
drag, startPoint x: 499, startPoint y: 337, endPoint x: 282, endPoint y: 353, distance: 218.0
drag, startPoint x: 534, startPoint y: 184, endPoint x: 318, endPoint y: 316, distance: 253.3
drag, startPoint x: 512, startPoint y: 186, endPoint x: 275, endPoint y: 321, distance: 272.4
drag, startPoint x: 644, startPoint y: 171, endPoint x: 592, endPoint y: 323, distance: 161.2
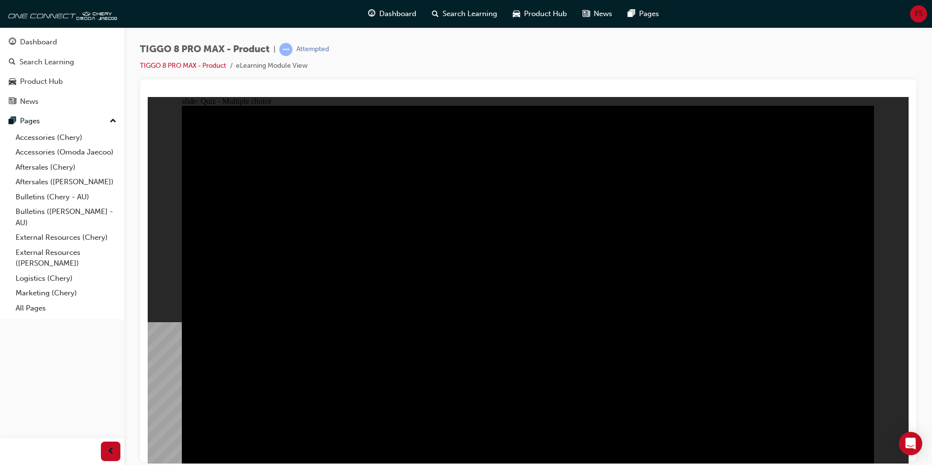
radio input "true"
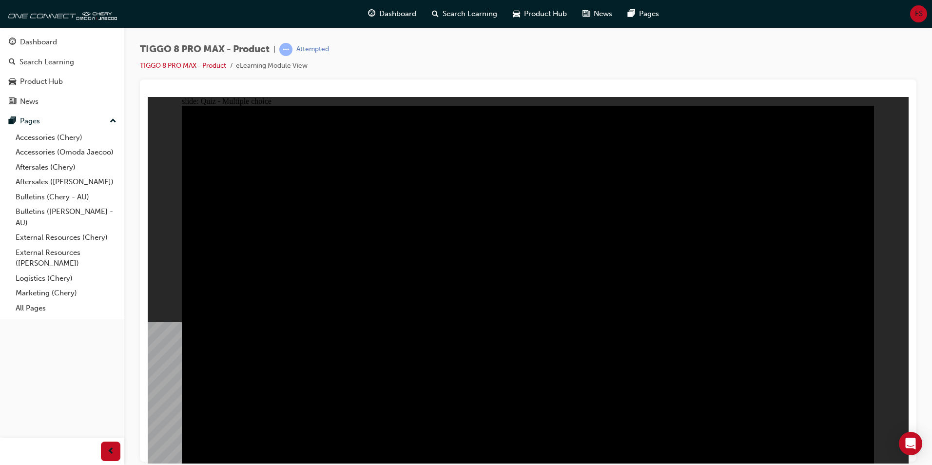
radio input "true"
drag, startPoint x: 770, startPoint y: 281, endPoint x: 796, endPoint y: 270, distance: 28.6
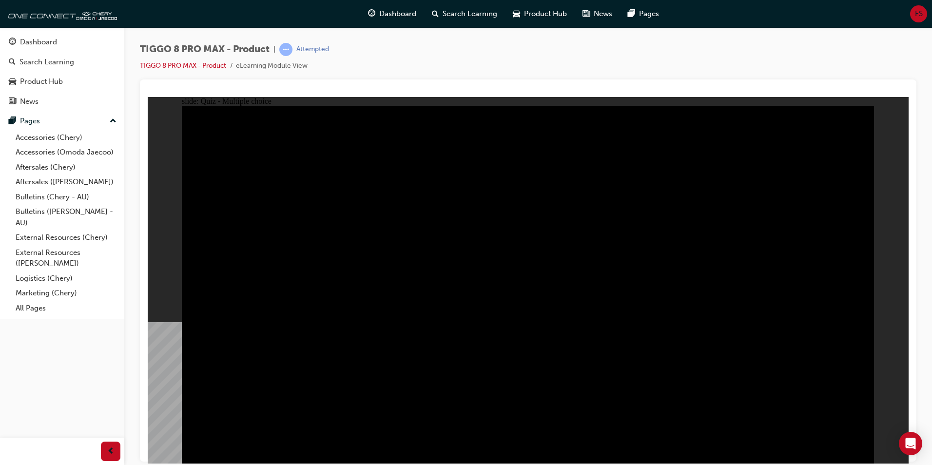
radio input "true"
checkbox input "true"
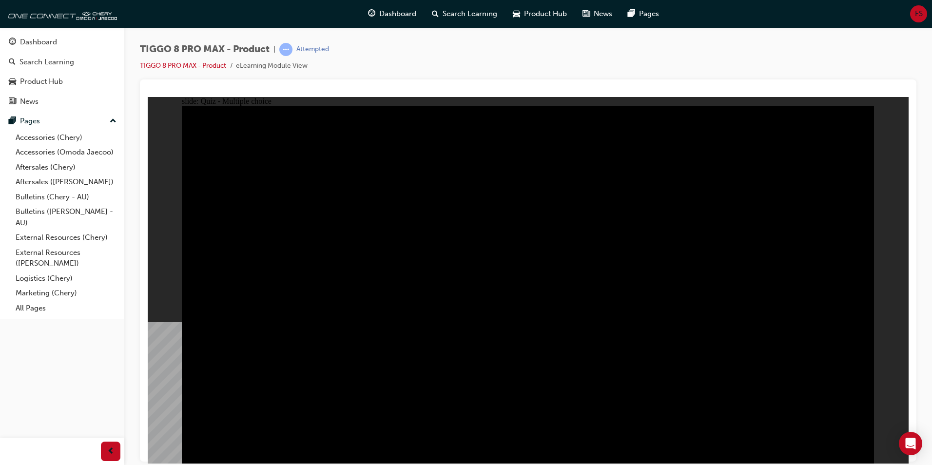
checkbox input "true"
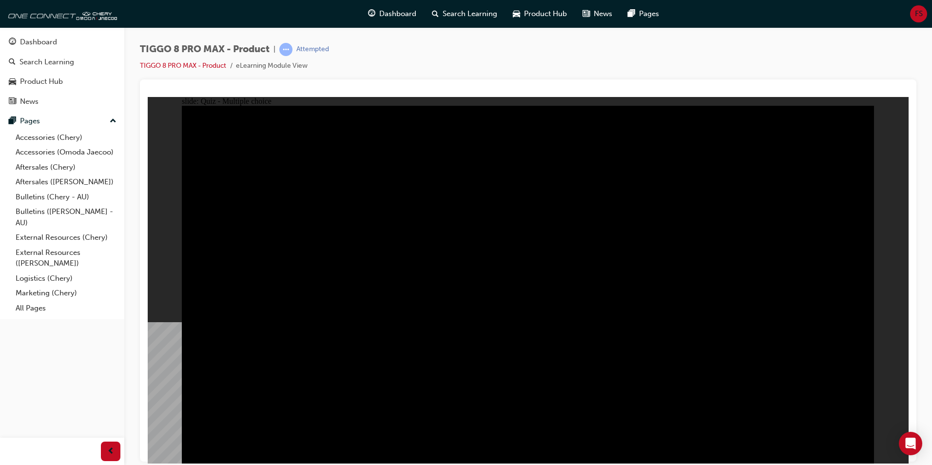
drag, startPoint x: 626, startPoint y: 311, endPoint x: 635, endPoint y: 311, distance: 8.8
checkbox input "true"
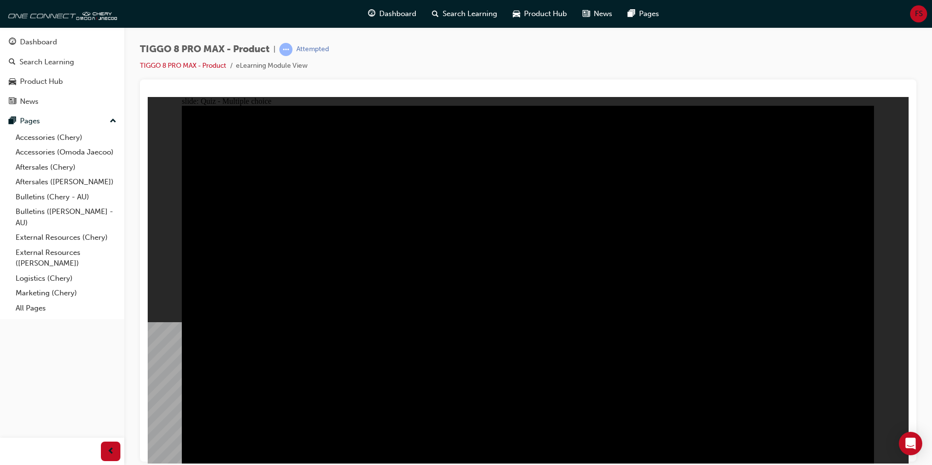
checkbox input "true"
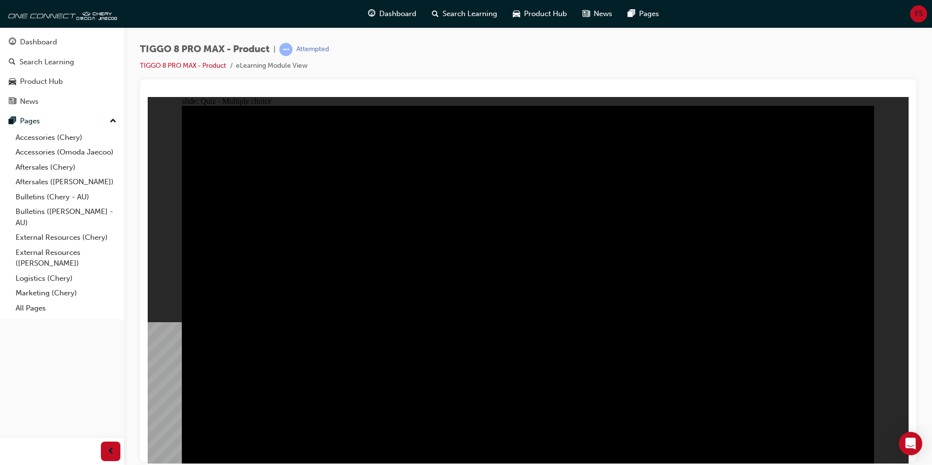
checkbox input "true"
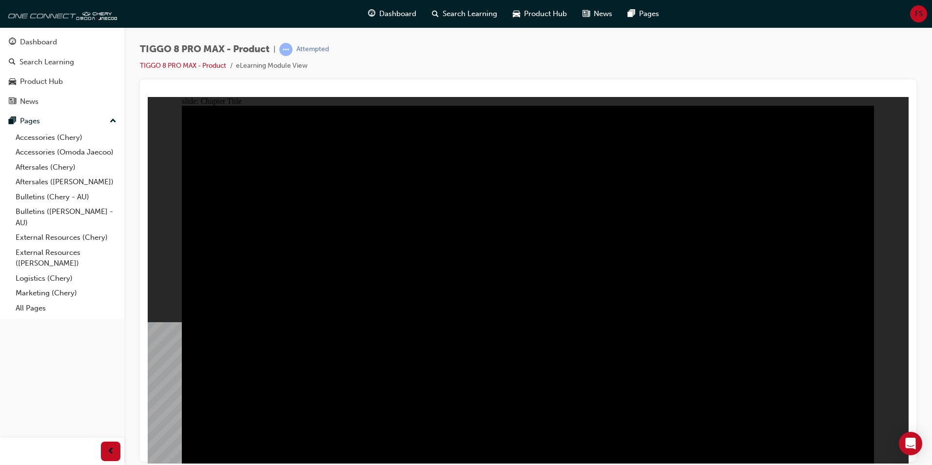
radio input "true"
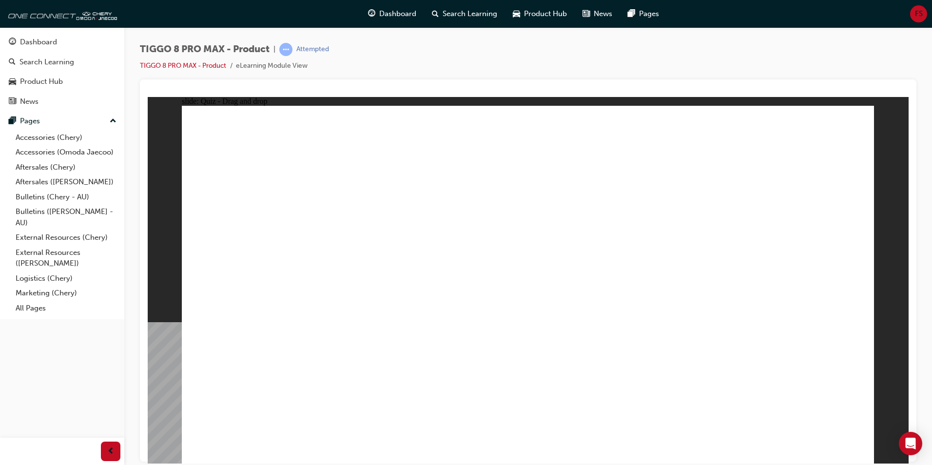
drag, startPoint x: 714, startPoint y: 212, endPoint x: 799, endPoint y: 305, distance: 126.3
drag, startPoint x: 750, startPoint y: 146, endPoint x: 286, endPoint y: 282, distance: 483.1
drag, startPoint x: 577, startPoint y: 215, endPoint x: 535, endPoint y: 286, distance: 82.4
drag, startPoint x: 527, startPoint y: 156, endPoint x: 675, endPoint y: 322, distance: 222.0
drag, startPoint x: 662, startPoint y: 147, endPoint x: 455, endPoint y: 310, distance: 263.8
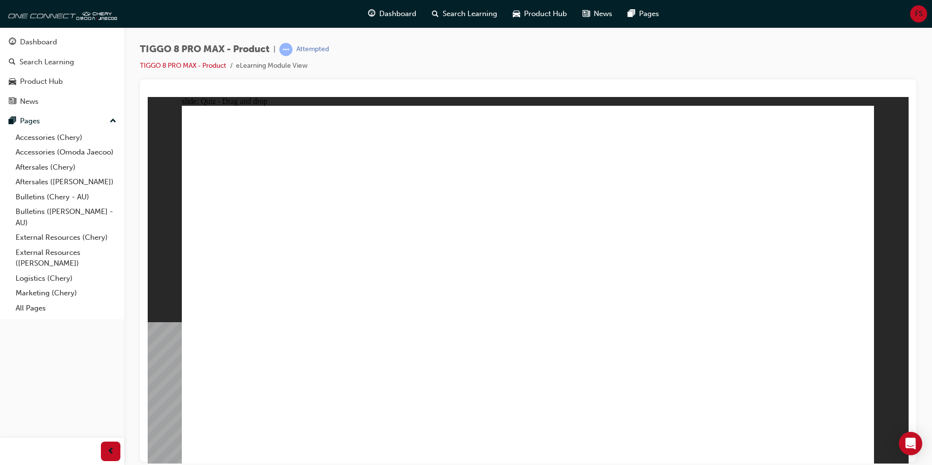
checkbox input "true"
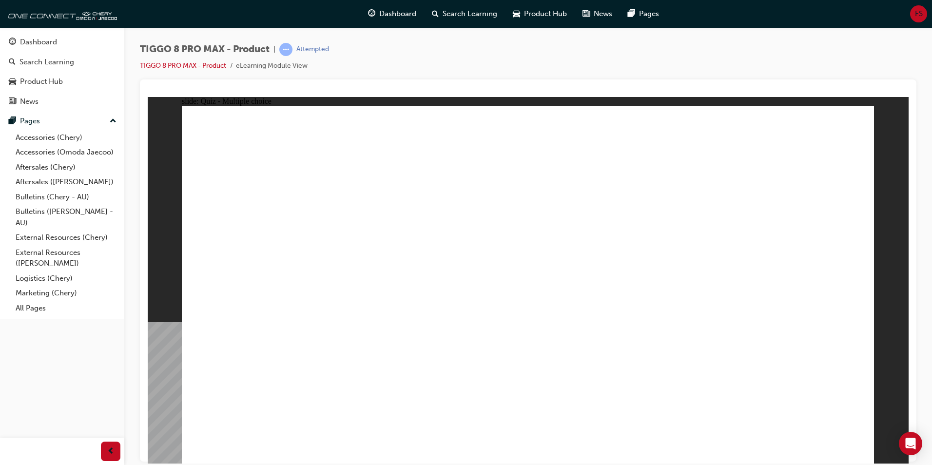
checkbox input "true"
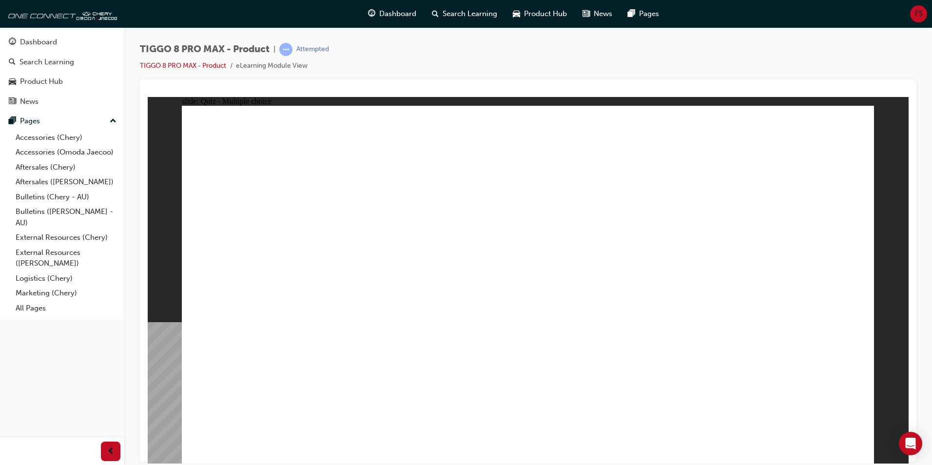
radio input "true"
drag, startPoint x: 549, startPoint y: 145, endPoint x: 603, endPoint y: 305, distance: 168.2
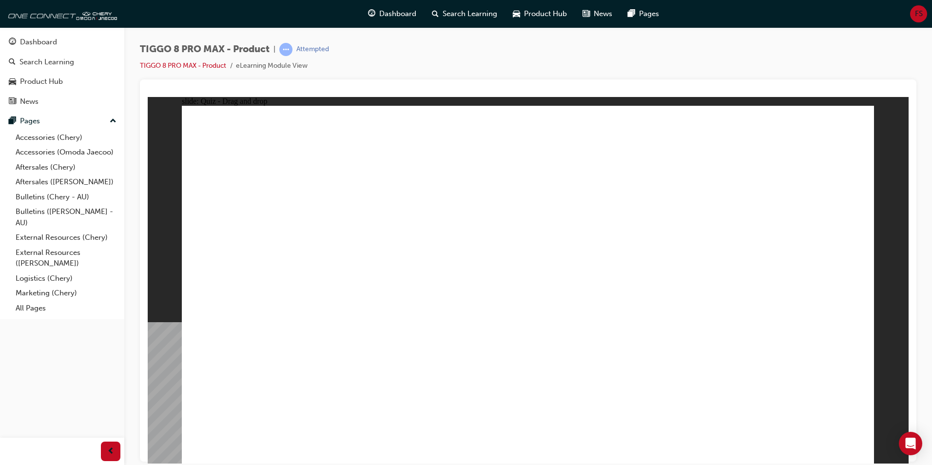
drag, startPoint x: 653, startPoint y: 210, endPoint x: 630, endPoint y: 308, distance: 100.6
drag, startPoint x: 679, startPoint y: 147, endPoint x: 628, endPoint y: 334, distance: 194.2
drag, startPoint x: 756, startPoint y: 197, endPoint x: 652, endPoint y: 322, distance: 162.7
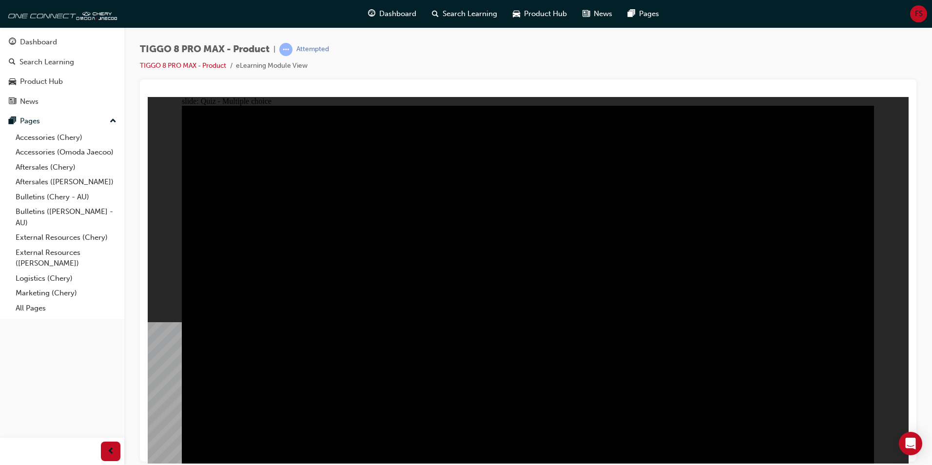
radio input "true"
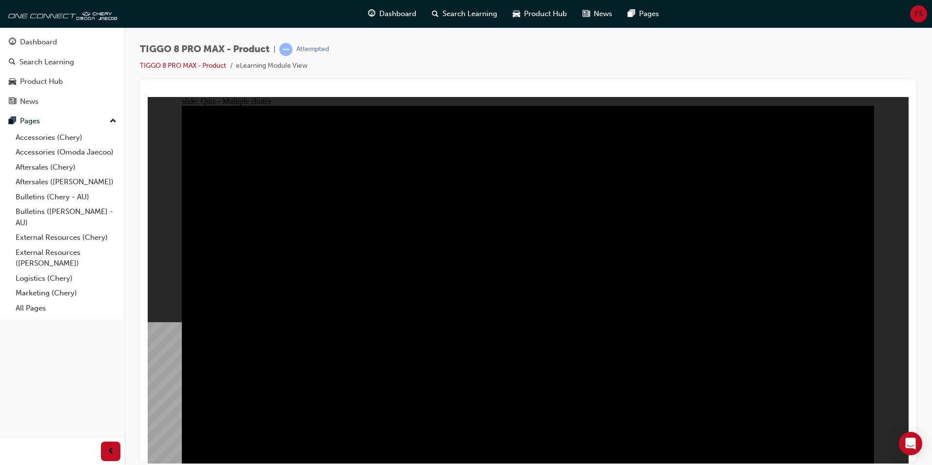
radio input "true"
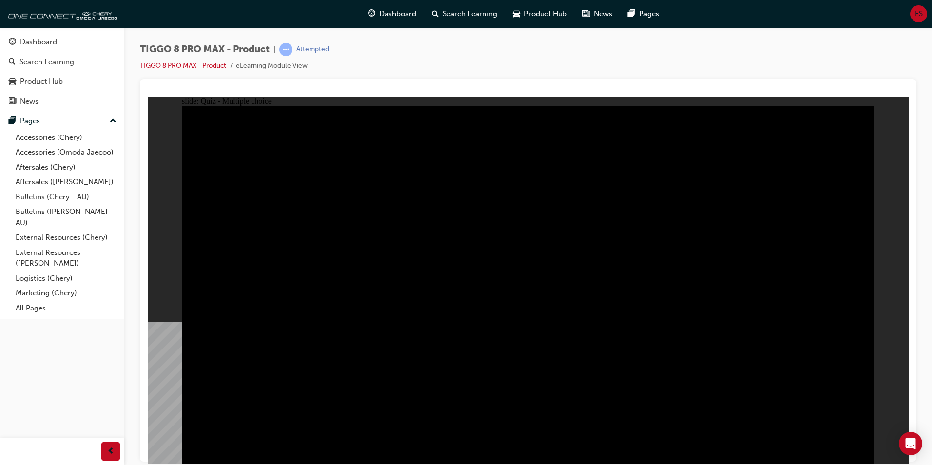
checkbox input "true"
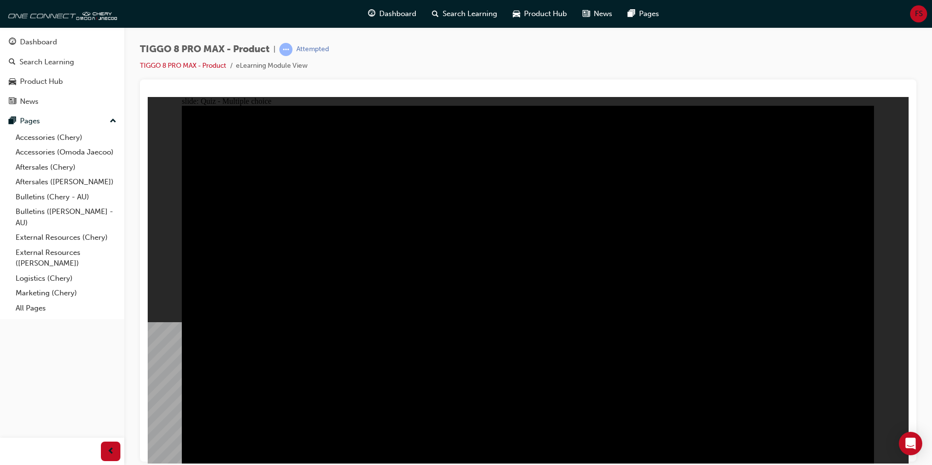
checkbox input "true"
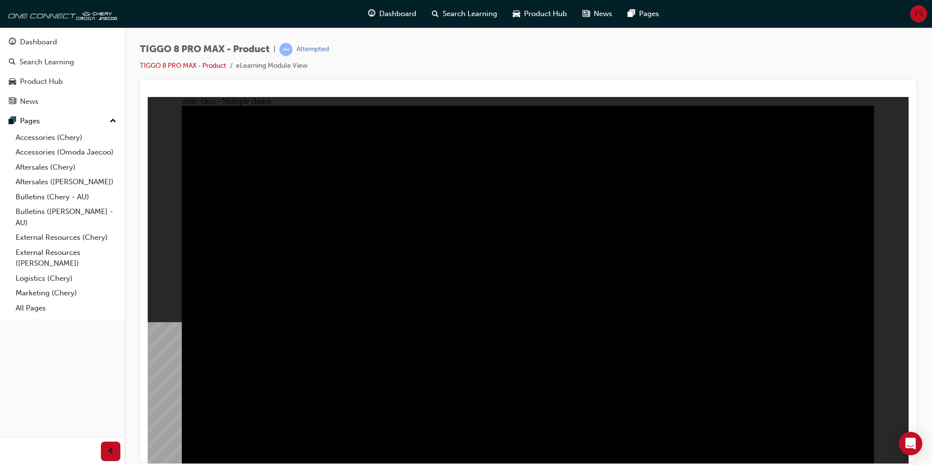
drag, startPoint x: 503, startPoint y: 345, endPoint x: 512, endPoint y: 342, distance: 9.9
checkbox input "true"
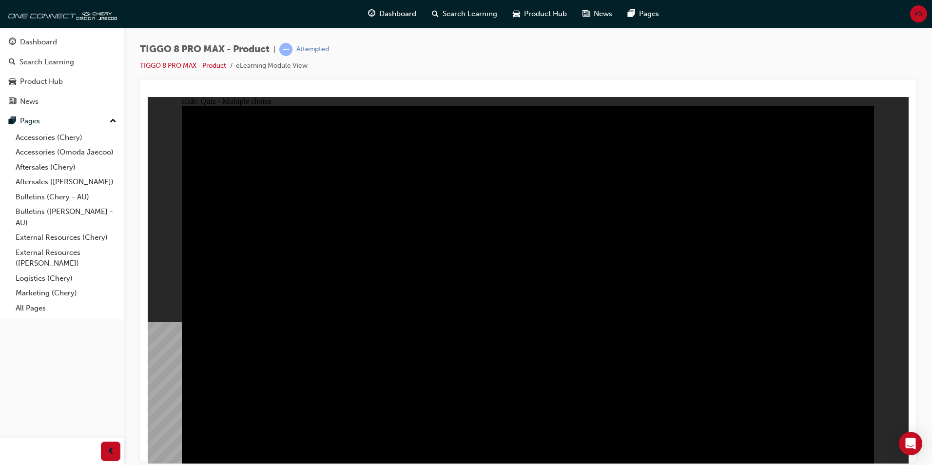
checkbox input "true"
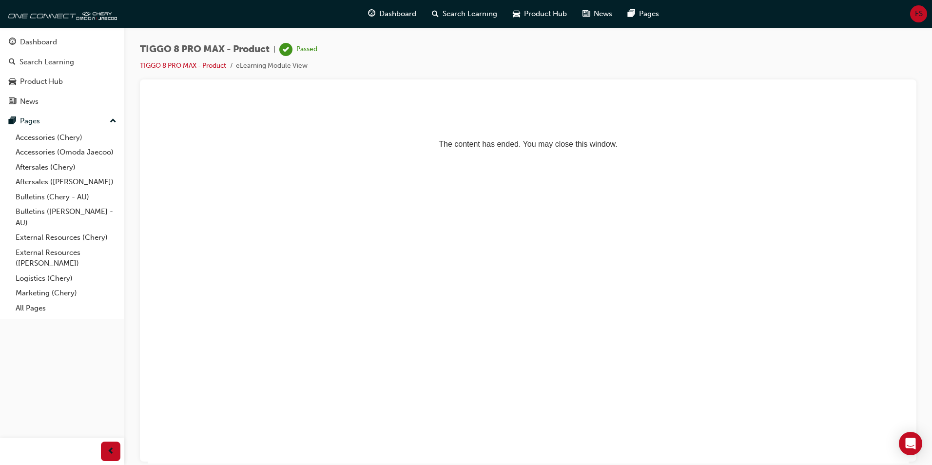
click at [413, 27] on div "Dashboard Search Learning Product Hub News Pages" at bounding box center [513, 14] width 314 height 28
click at [405, 11] on span "Dashboard" at bounding box center [397, 13] width 37 height 11
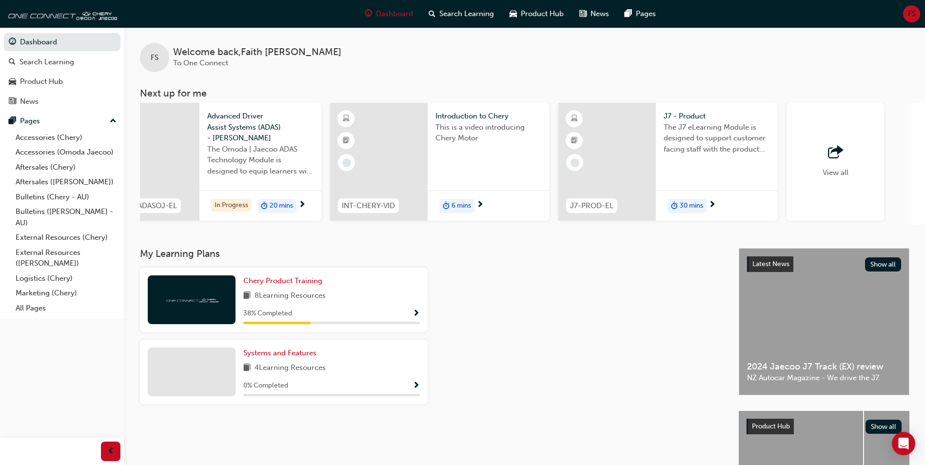
scroll to position [0, 502]
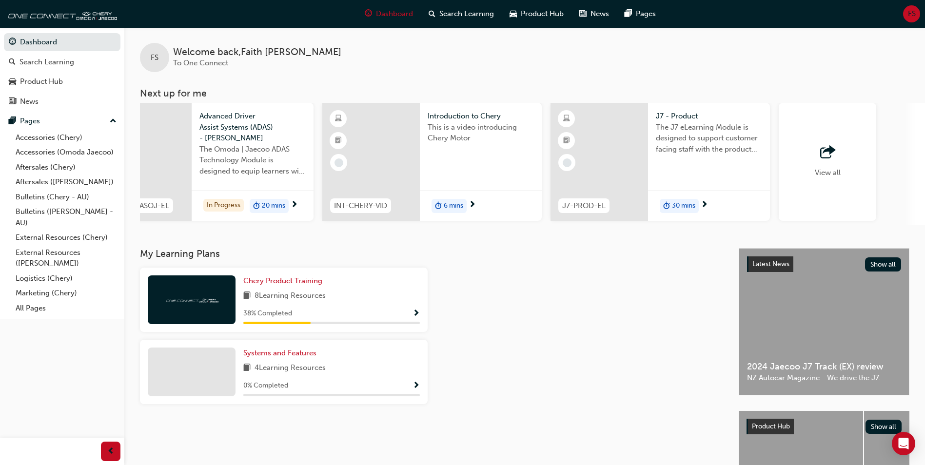
click at [831, 159] on span "outbound-icon" at bounding box center [827, 153] width 15 height 14
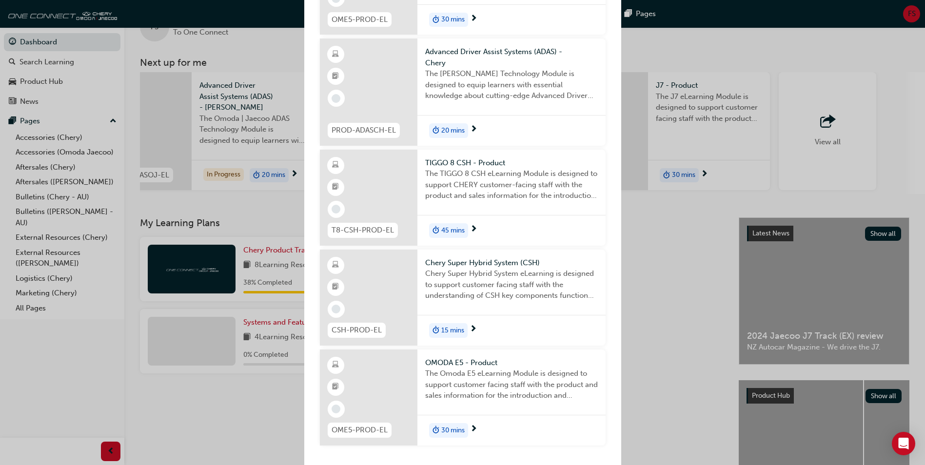
scroll to position [49, 0]
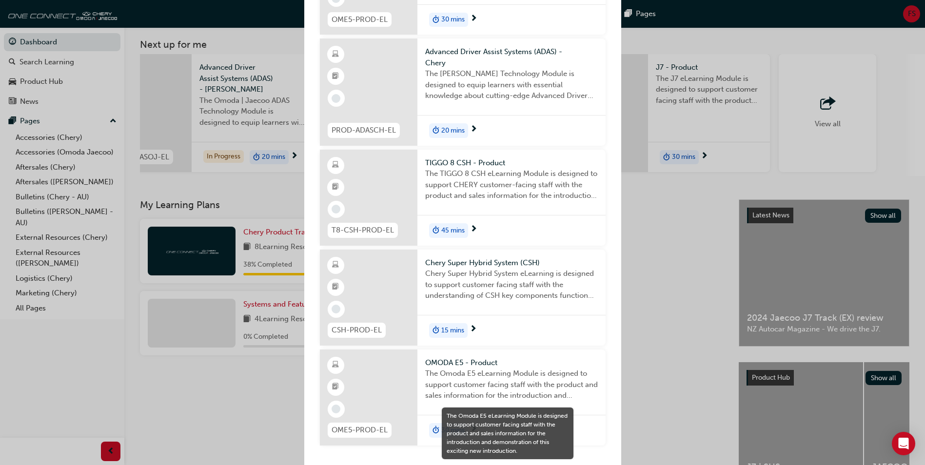
click at [447, 374] on span "The Omoda E5 eLearning Module is designed to support customer facing staff with…" at bounding box center [511, 384] width 173 height 33
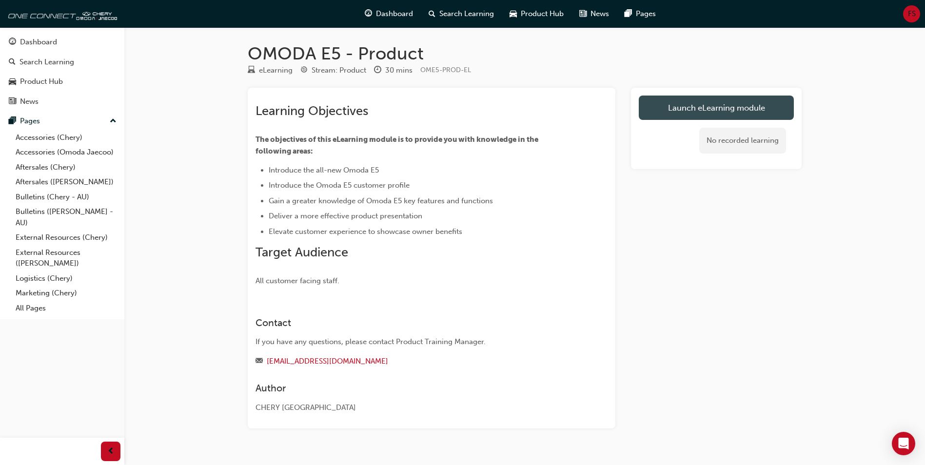
click at [707, 119] on link "Launch eLearning module" at bounding box center [716, 108] width 155 height 24
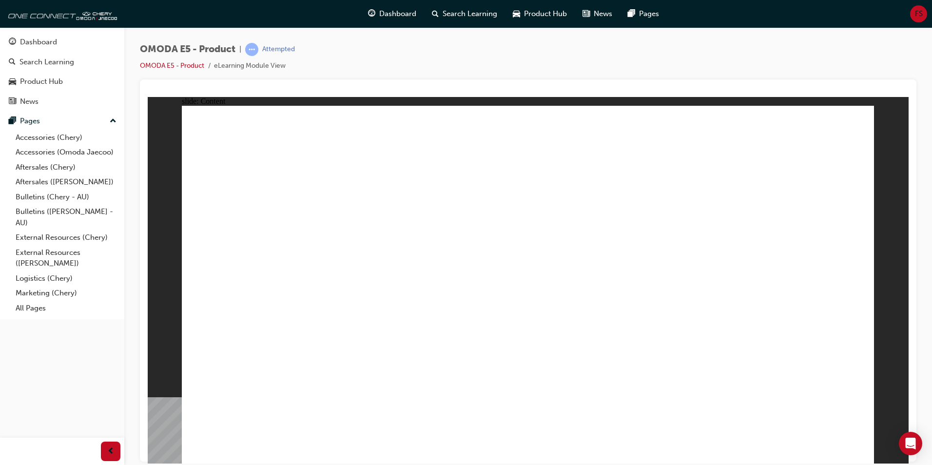
drag, startPoint x: 282, startPoint y: 304, endPoint x: 282, endPoint y: 325, distance: 21.5
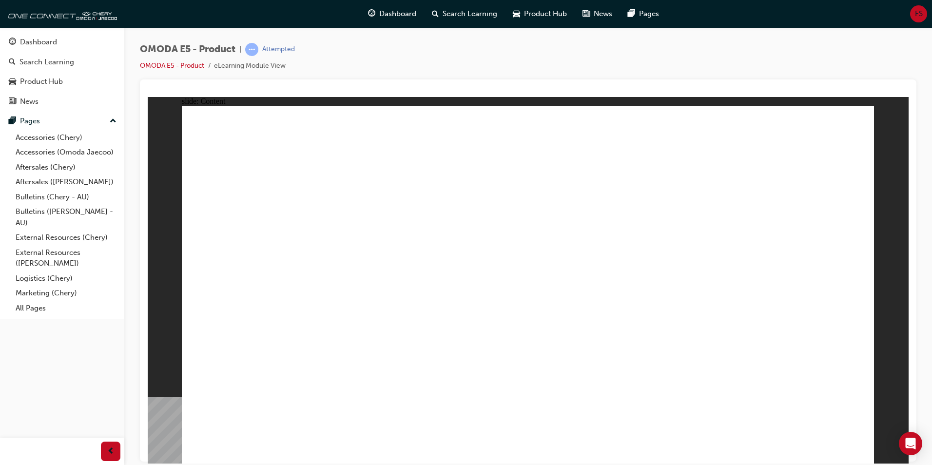
click at [770, 70] on div "OMODA E5 - Product | Attempted OMODA E5 - Product eLearning Module View" at bounding box center [528, 61] width 776 height 37
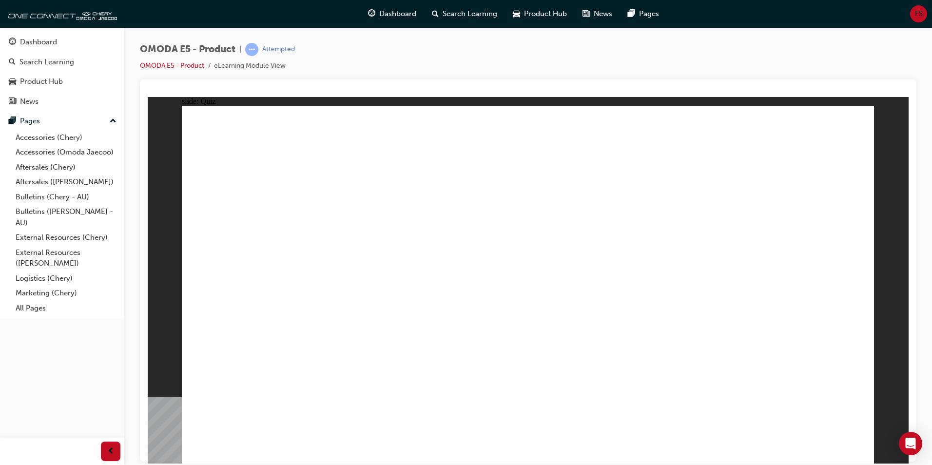
radio input "true"
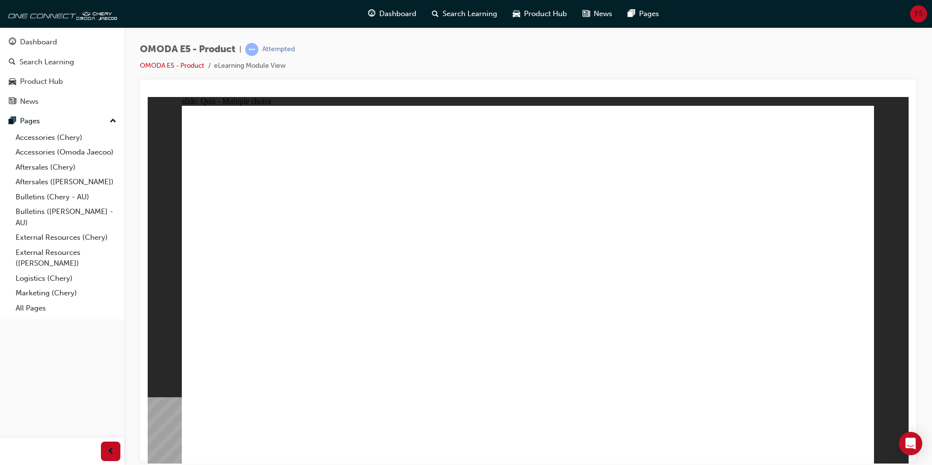
radio input "true"
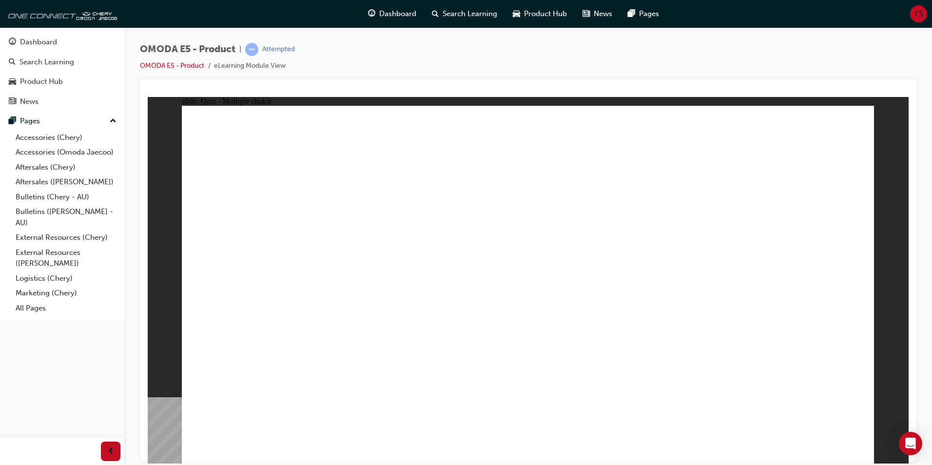
radio input "true"
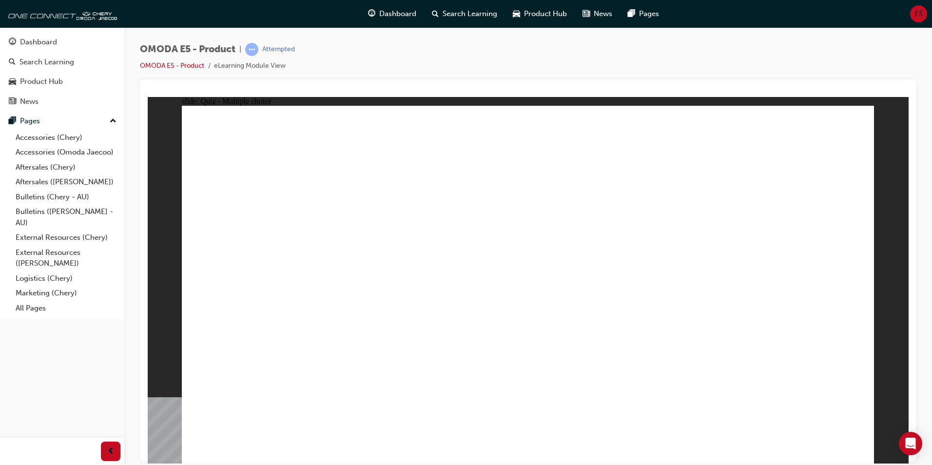
radio input "true"
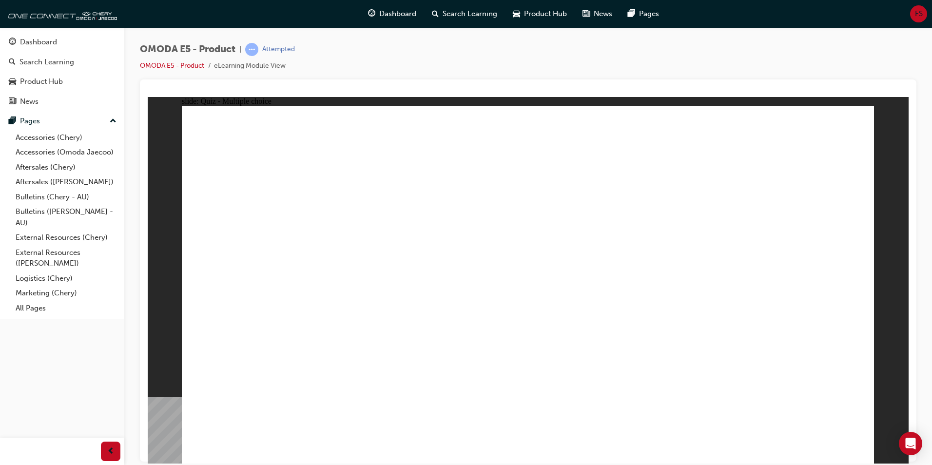
radio input "true"
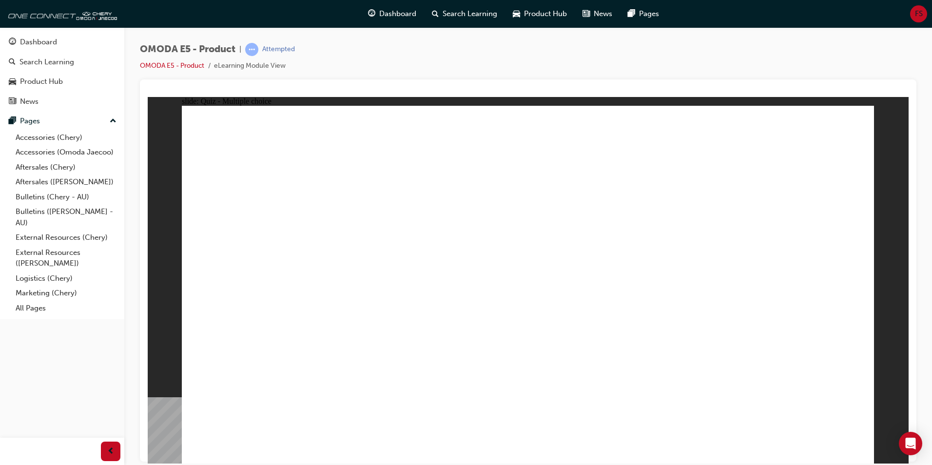
radio input "true"
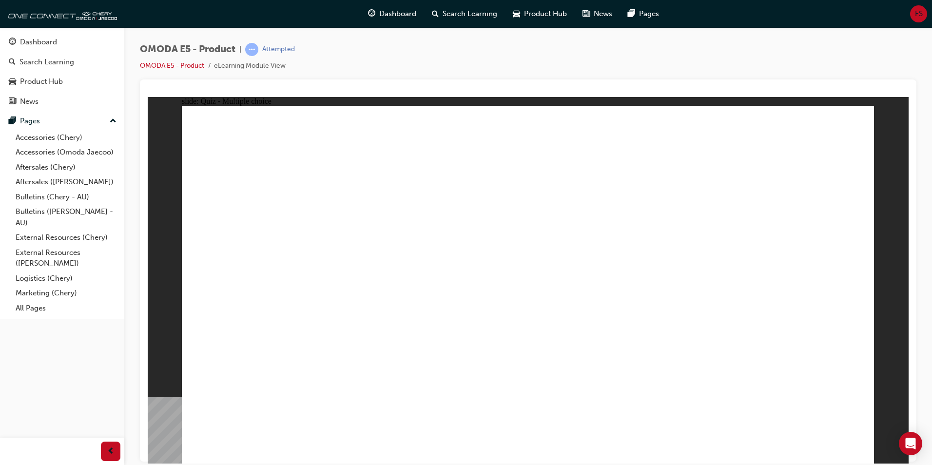
radio input "true"
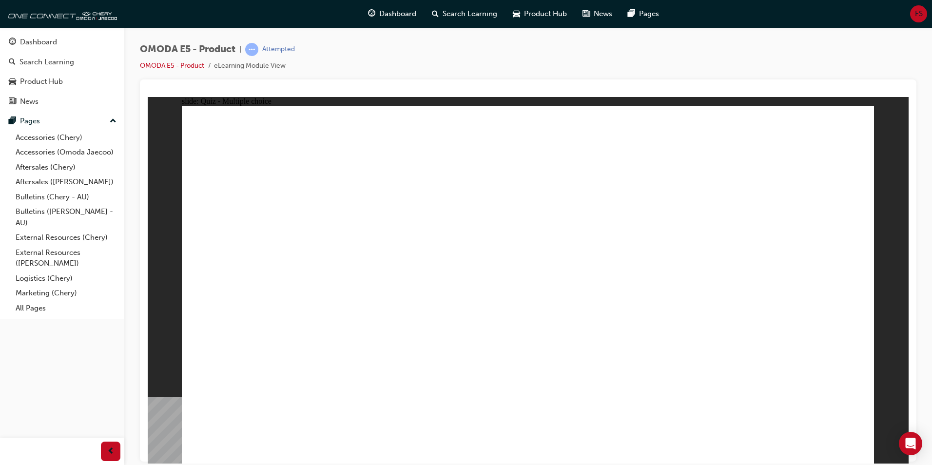
radio input "true"
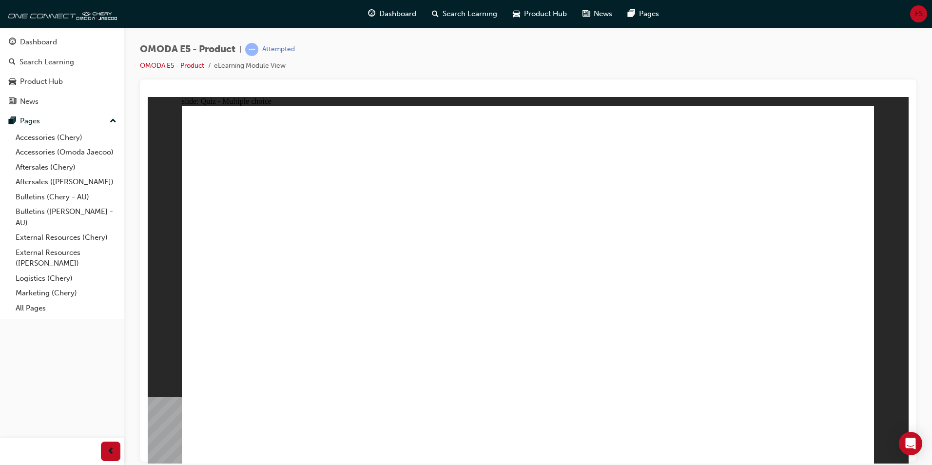
click at [396, 17] on span "Dashboard" at bounding box center [397, 13] width 37 height 11
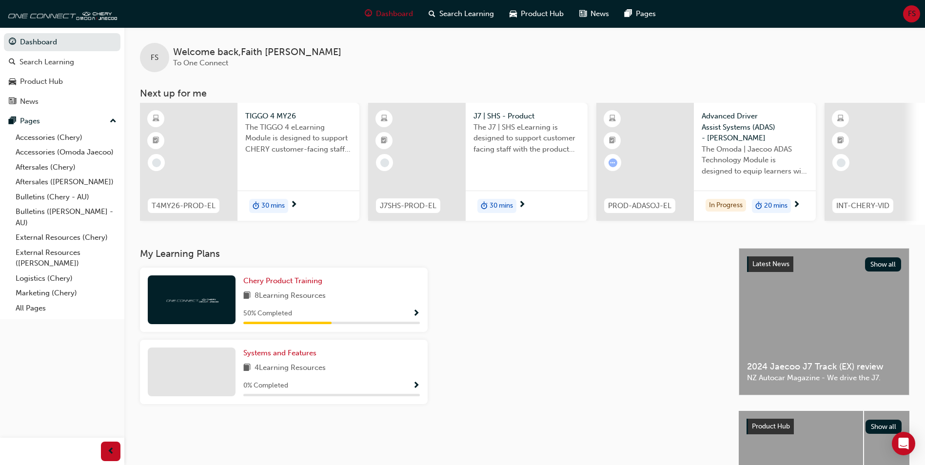
scroll to position [0, 582]
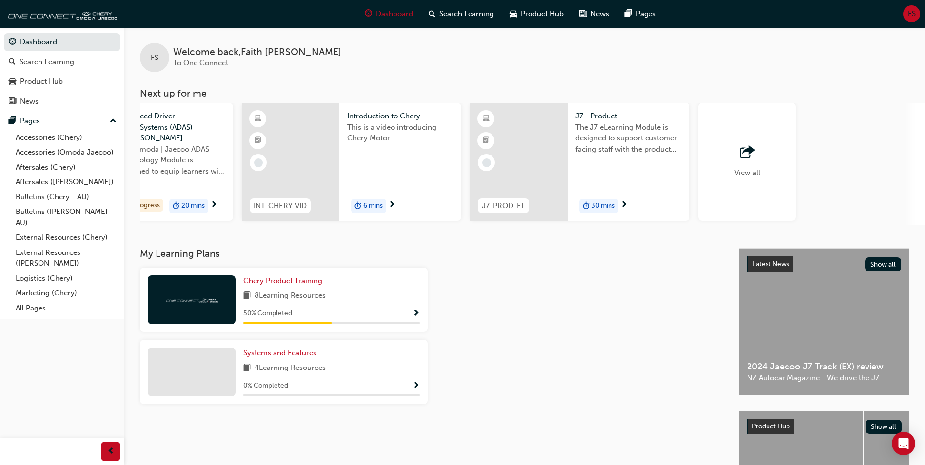
click at [745, 169] on span "View all" at bounding box center [747, 172] width 26 height 9
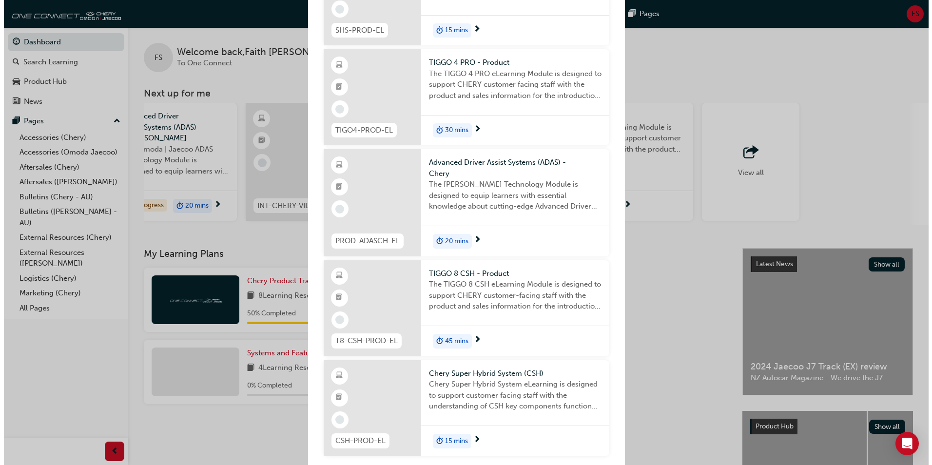
scroll to position [615, 0]
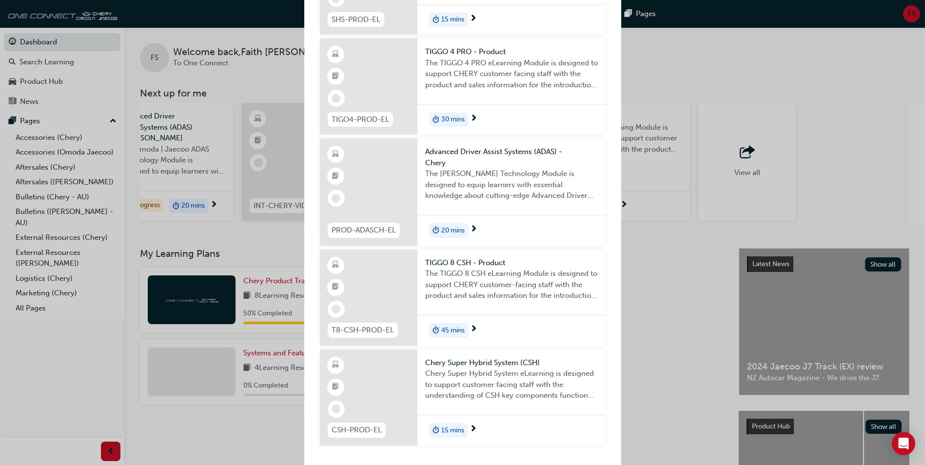
click at [465, 438] on div "15 mins" at bounding box center [511, 430] width 188 height 31
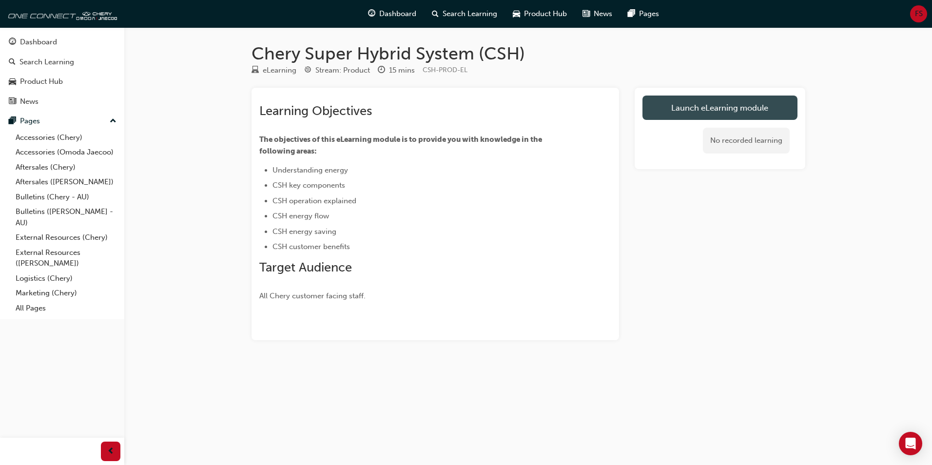
click at [712, 104] on link "Launch eLearning module" at bounding box center [719, 108] width 155 height 24
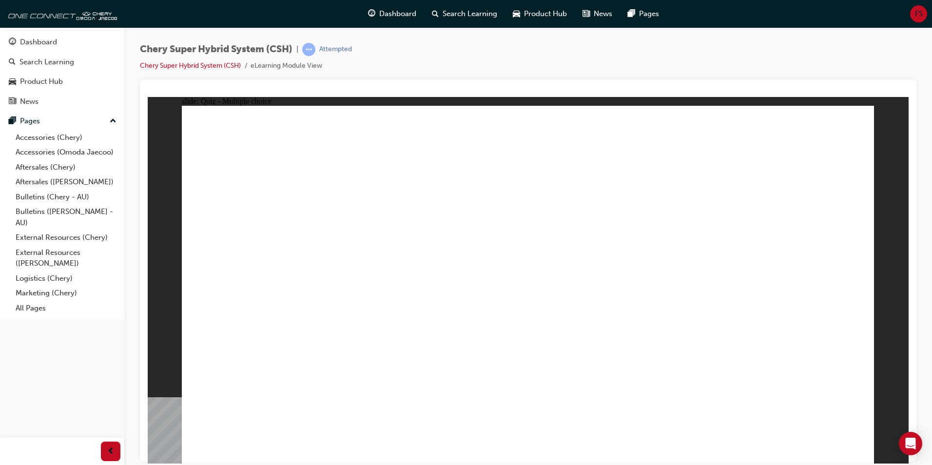
radio input "false"
radio input "true"
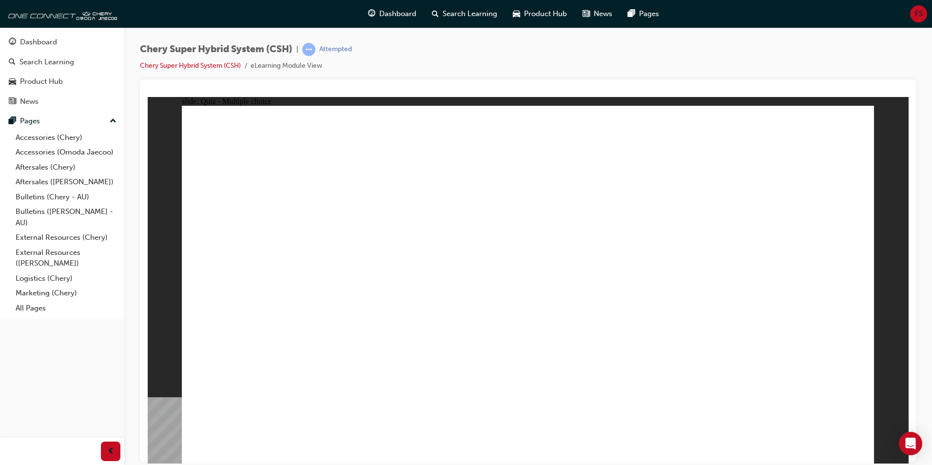
radio input "true"
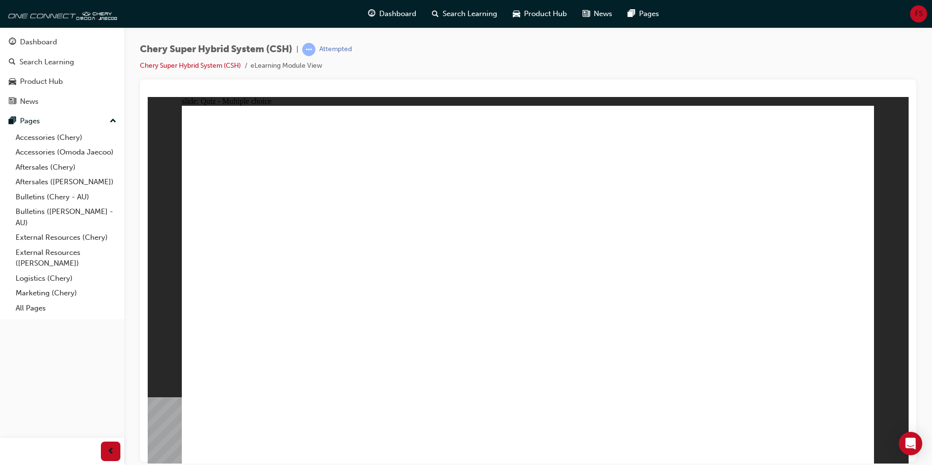
radio input "true"
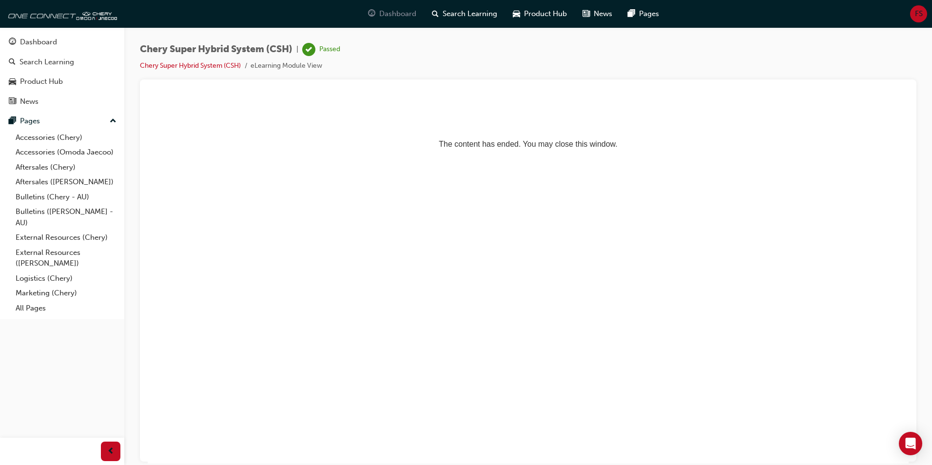
click at [398, 17] on span "Dashboard" at bounding box center [397, 13] width 37 height 11
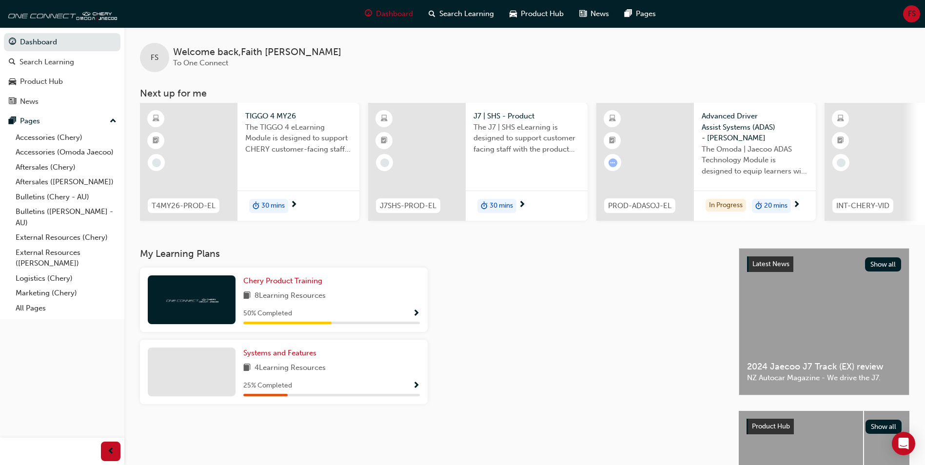
scroll to position [0, 582]
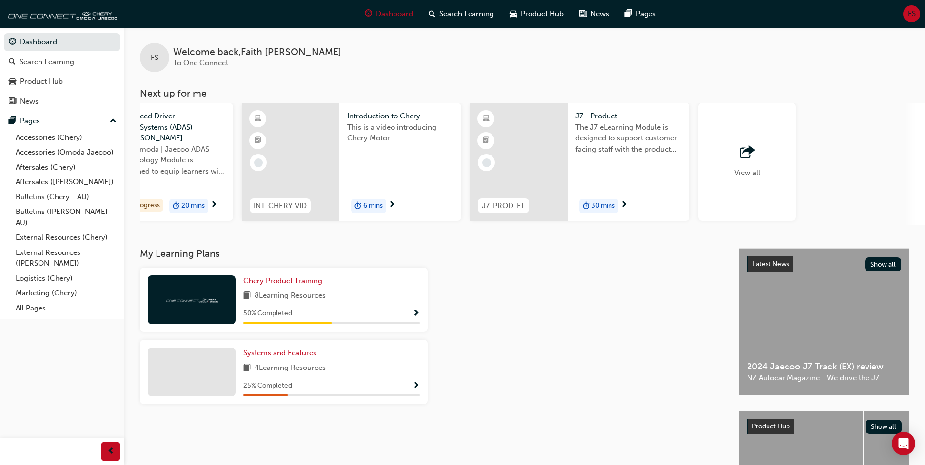
click at [751, 159] on span "outbound-icon" at bounding box center [746, 153] width 15 height 14
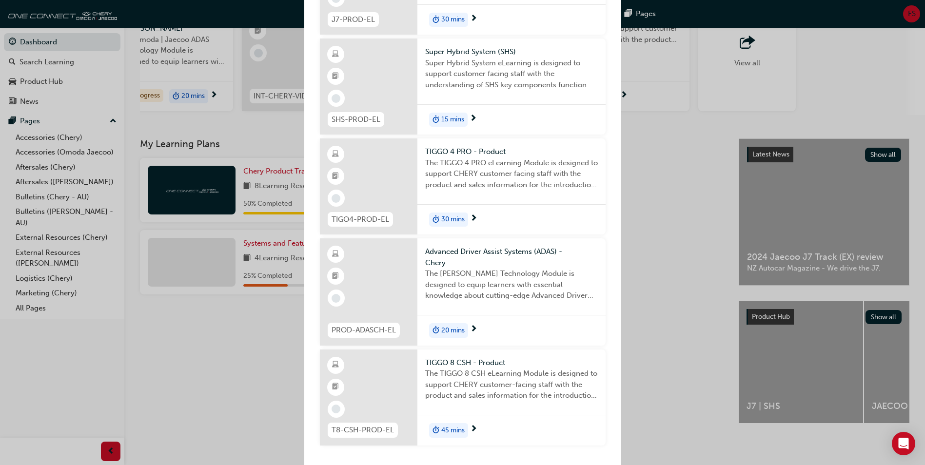
scroll to position [515, 0]
